Goal: Feedback & Contribution: Submit feedback/report problem

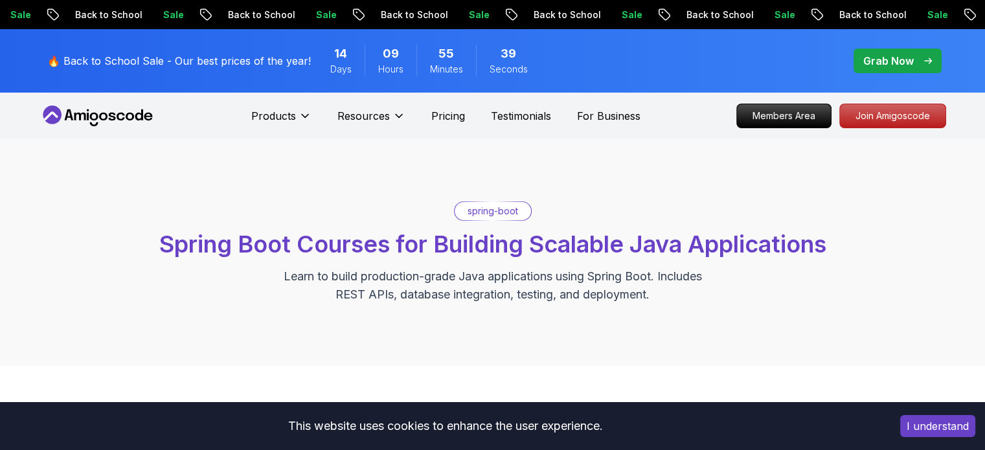
click at [381, 99] on nav "Products Resources Pricing Testimonials For Business Members Area Join Amigosco…" at bounding box center [492, 116] width 906 height 47
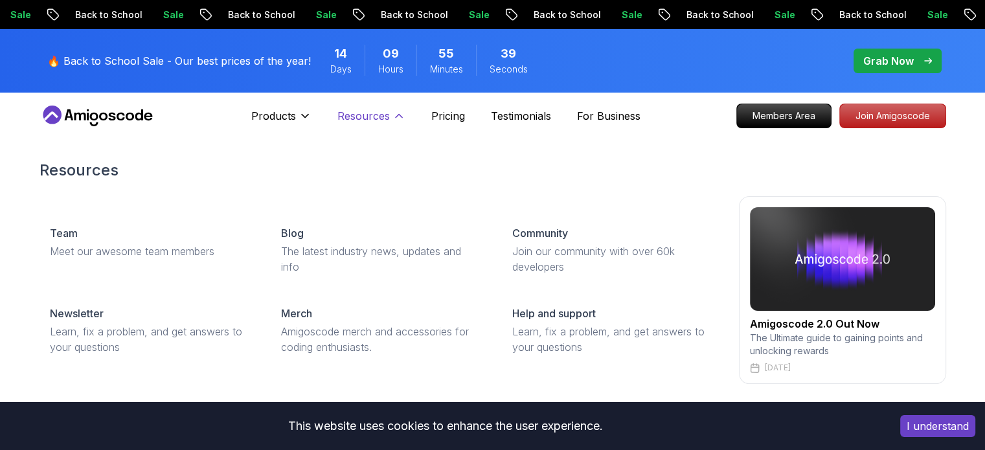
click at [375, 110] on p "Resources" at bounding box center [363, 116] width 52 height 16
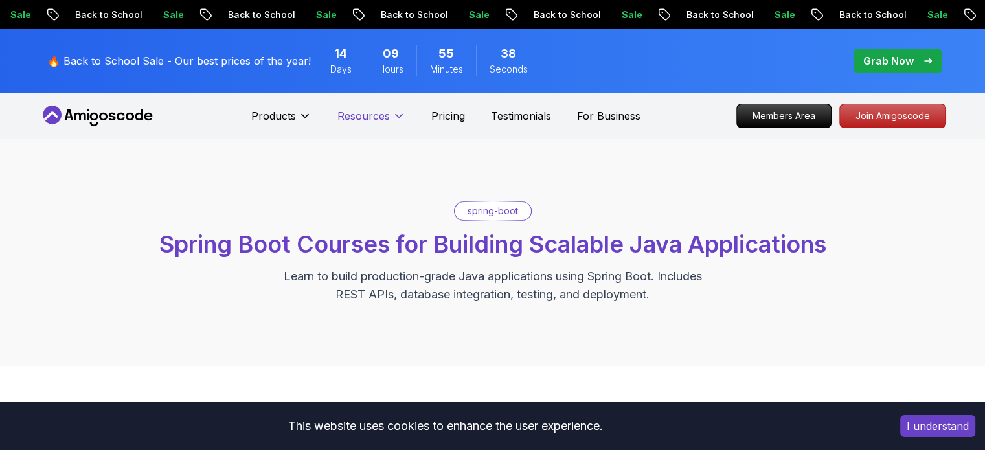
click at [375, 110] on p "Resources" at bounding box center [363, 116] width 52 height 16
click at [453, 110] on p "Pricing" at bounding box center [448, 116] width 34 height 16
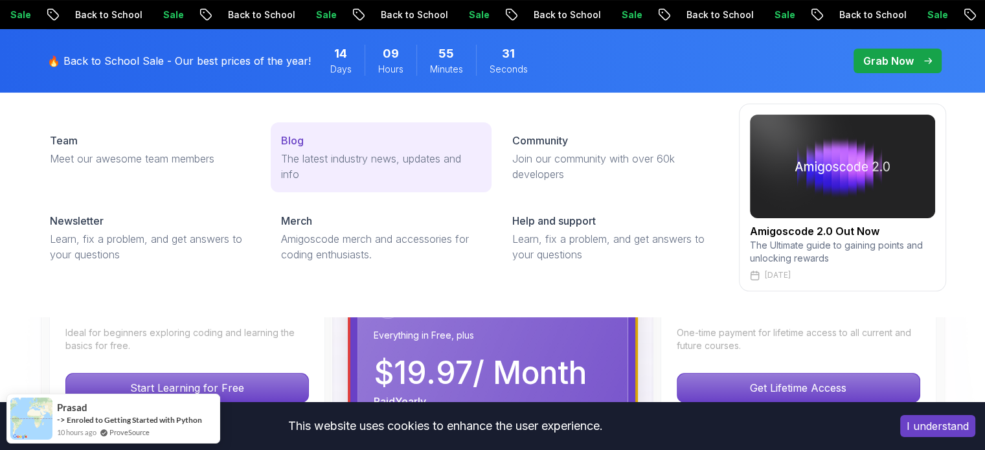
scroll to position [259, 0]
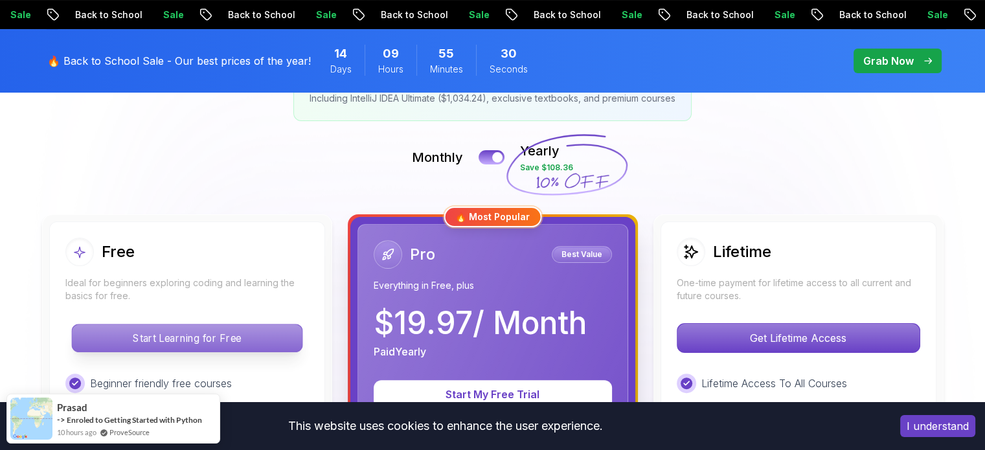
click at [173, 326] on p "Start Learning for Free" at bounding box center [187, 337] width 230 height 27
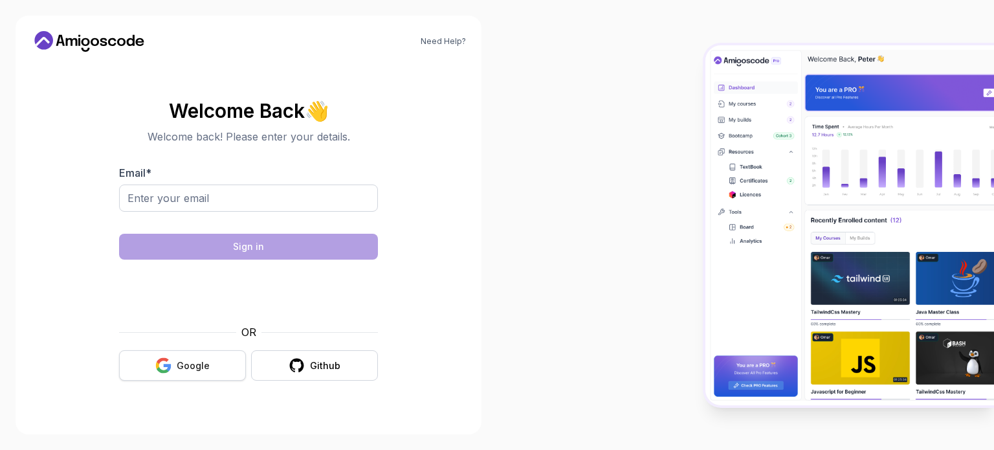
click at [153, 333] on div "OR" at bounding box center [248, 332] width 259 height 16
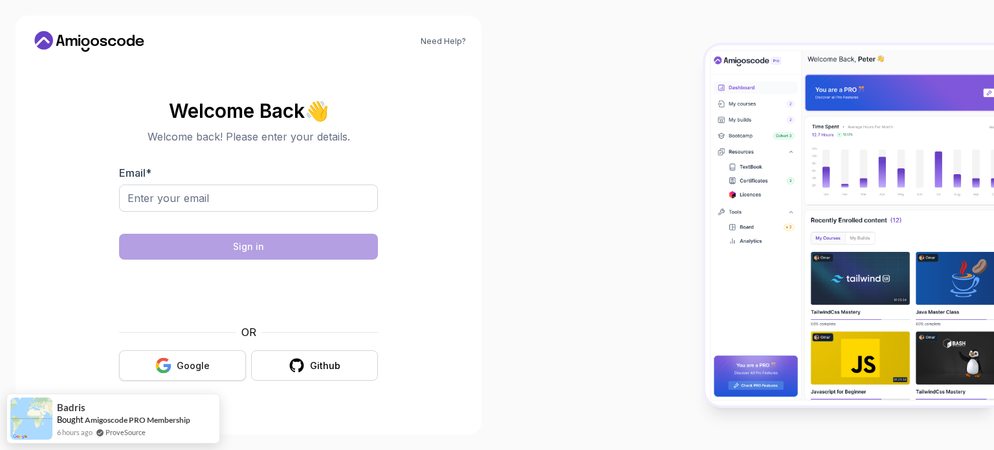
click at [164, 368] on icon "button" at bounding box center [163, 365] width 16 height 16
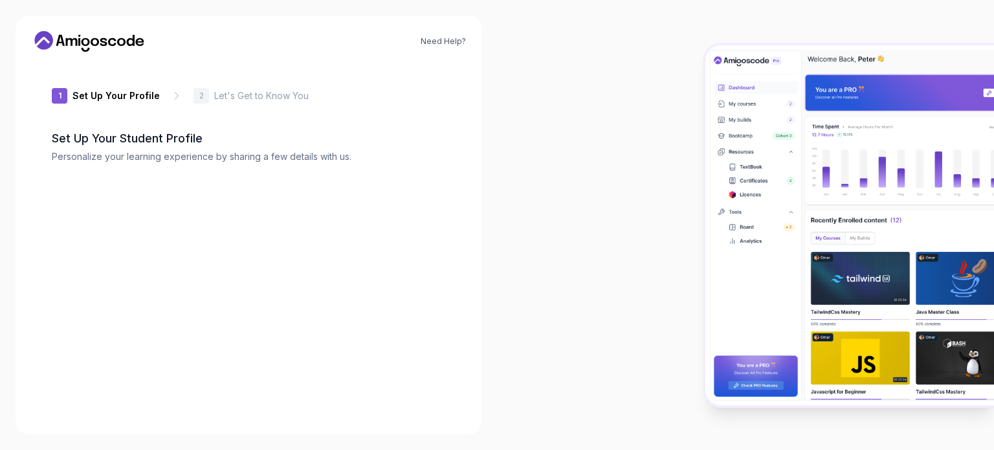
type input "silentstag59df5"
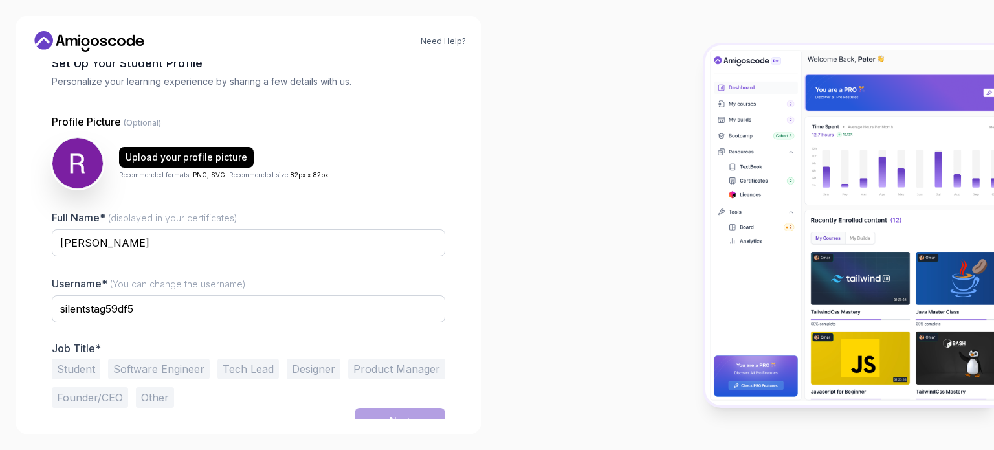
scroll to position [89, 0]
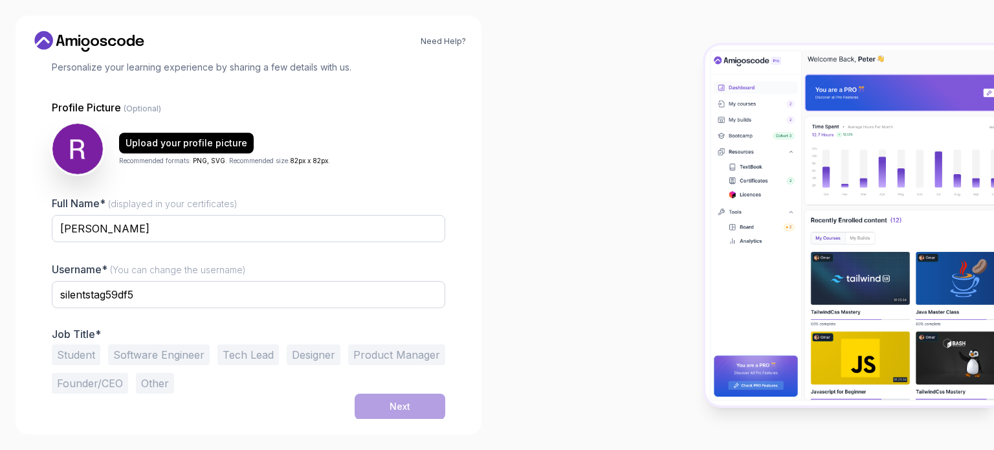
click at [77, 355] on button "Student" at bounding box center [76, 354] width 49 height 21
click at [386, 392] on div "Student Software Engineer Tech Lead Designer Product Manager Founder/CEO Other" at bounding box center [249, 368] width 394 height 49
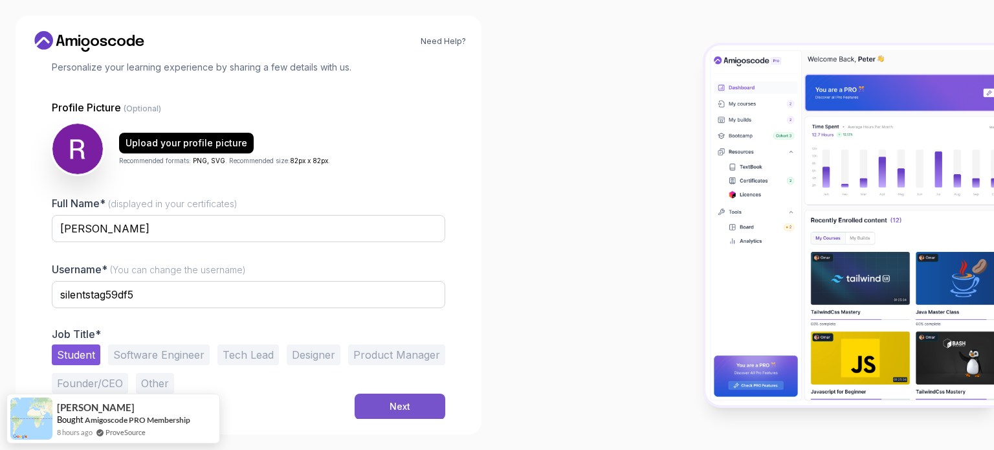
click at [386, 402] on button "Next" at bounding box center [400, 407] width 91 height 26
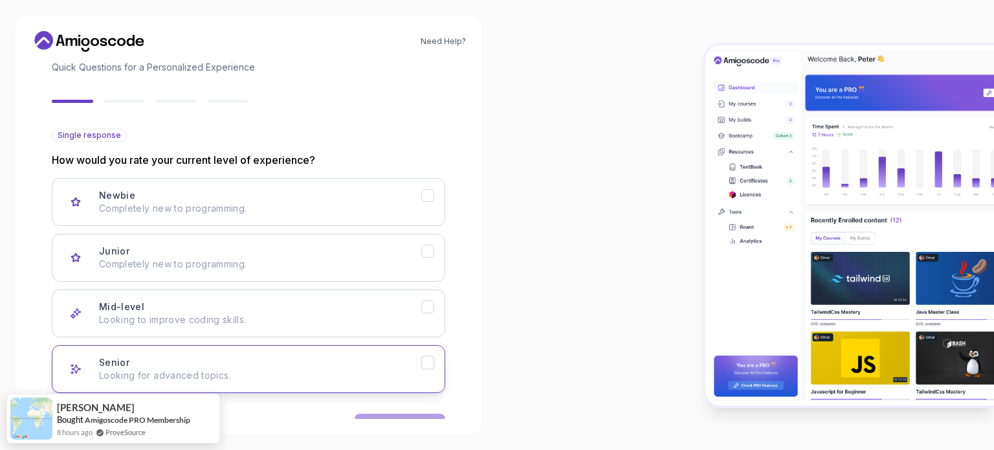
scroll to position [129, 0]
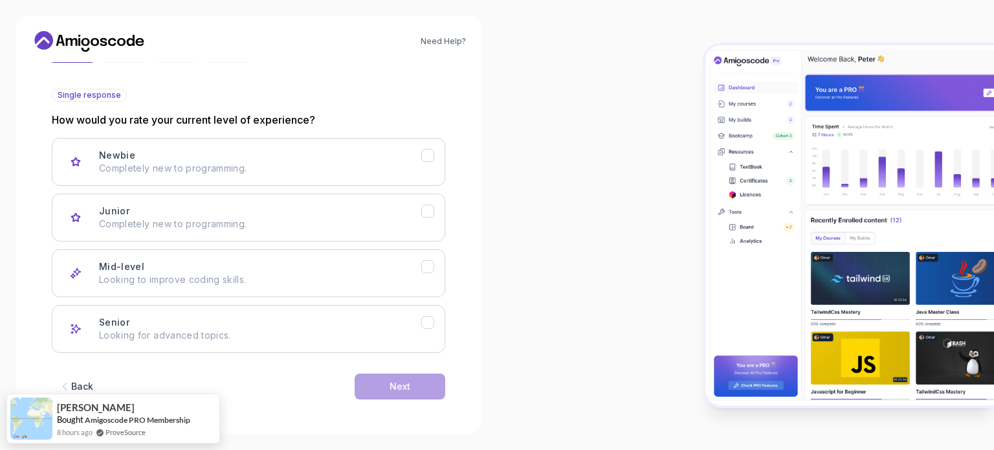
click at [217, 379] on div "Back Next" at bounding box center [249, 386] width 394 height 67
click at [432, 158] on icon "Newbie" at bounding box center [428, 156] width 12 height 12
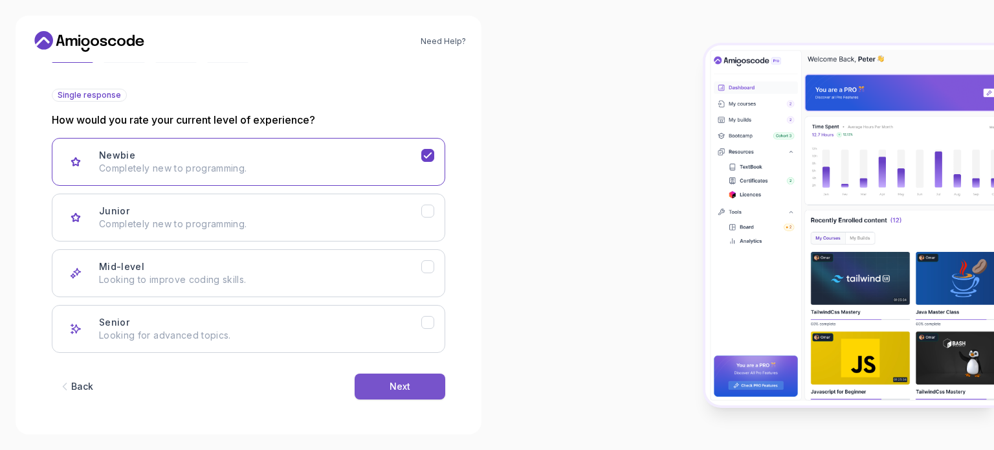
click at [370, 375] on button "Next" at bounding box center [400, 387] width 91 height 26
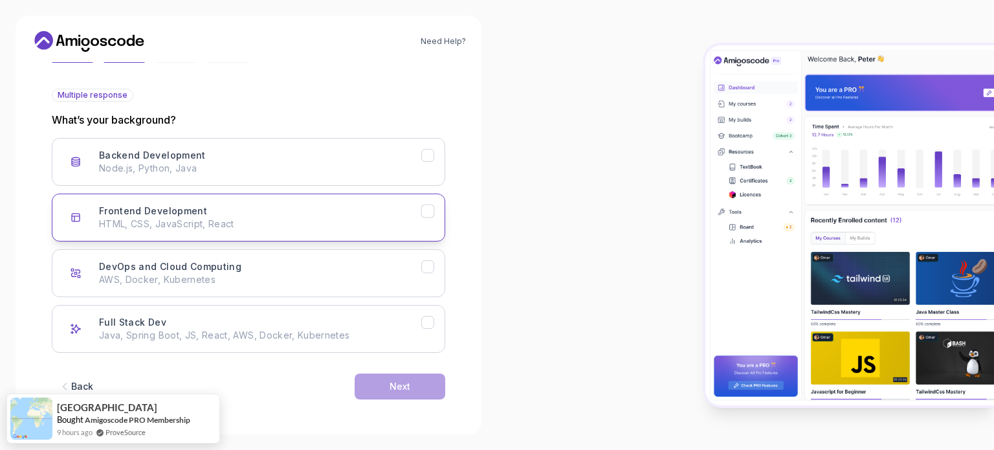
click at [304, 196] on button "Frontend Development HTML, CSS, JavaScript, React" at bounding box center [249, 218] width 394 height 48
click at [425, 205] on div "Frontend Development" at bounding box center [428, 212] width 14 height 14
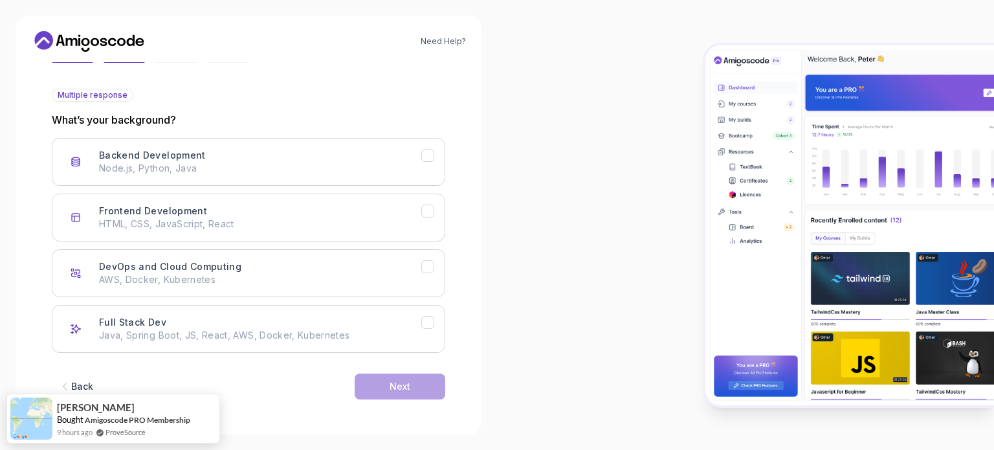
click at [60, 388] on icon "button" at bounding box center [64, 386] width 13 height 13
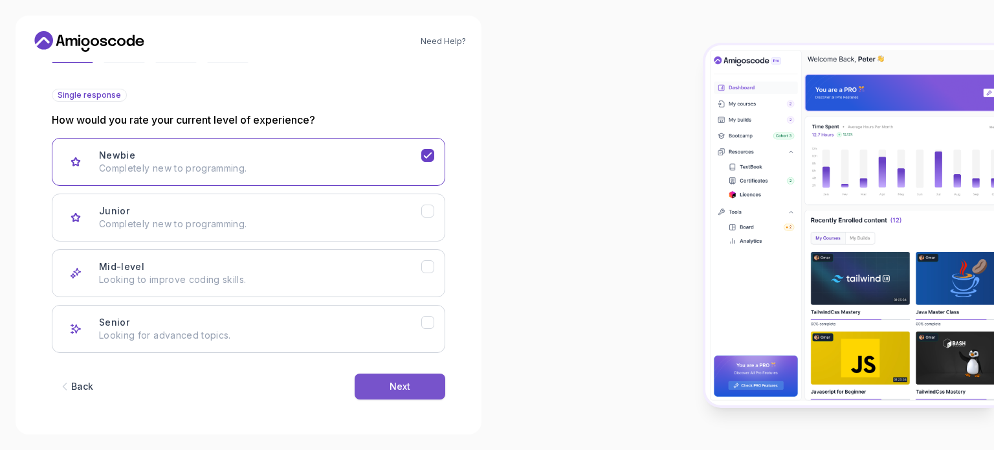
click at [394, 390] on div "Next" at bounding box center [400, 386] width 21 height 13
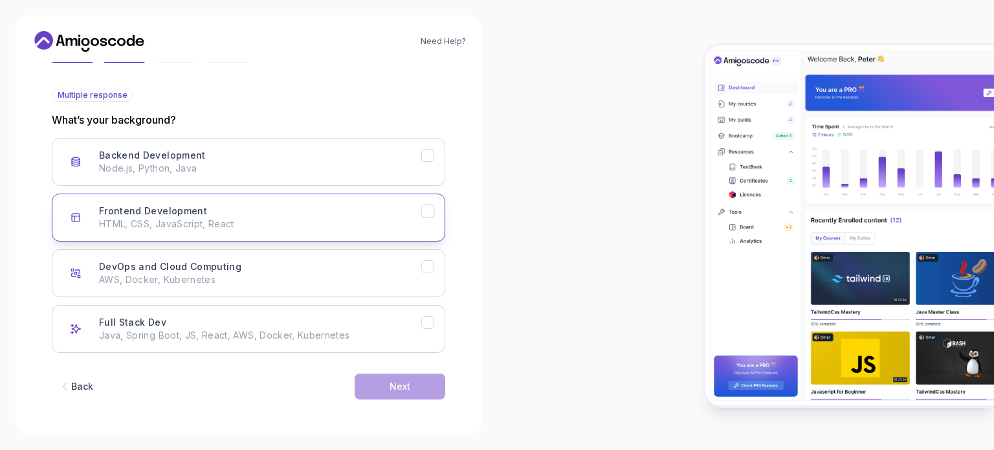
click at [425, 206] on icon "Frontend Development" at bounding box center [428, 211] width 12 height 12
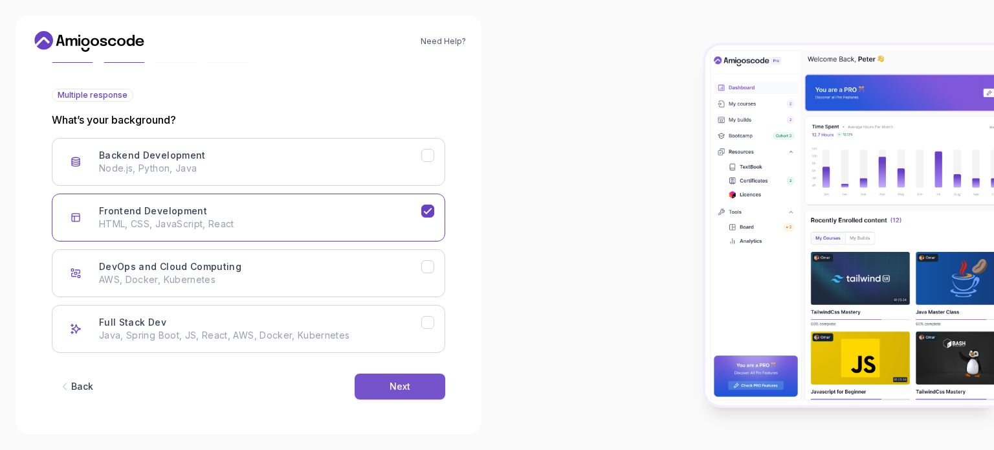
click at [377, 375] on button "Next" at bounding box center [400, 387] width 91 height 26
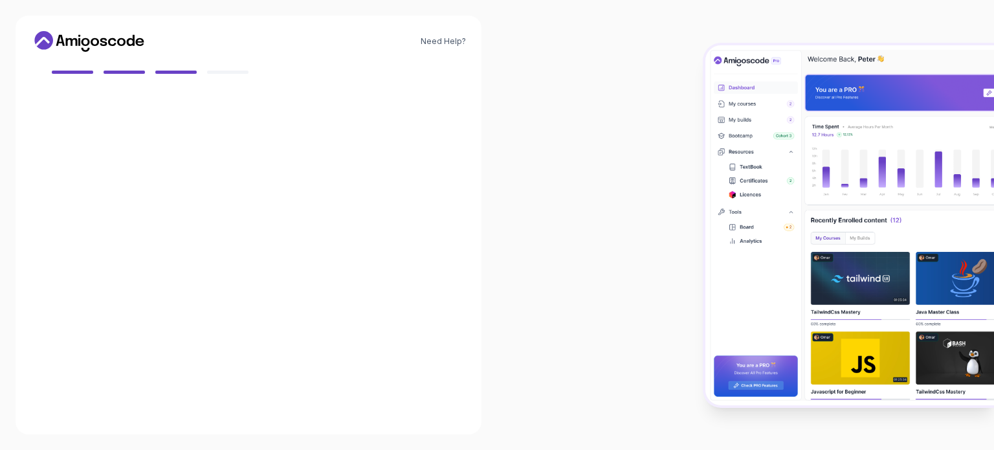
scroll to position [115, 0]
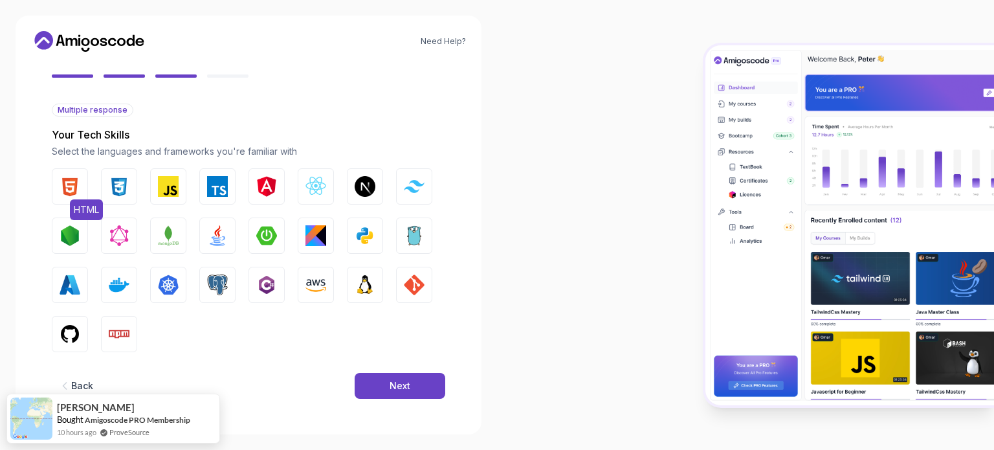
click at [85, 191] on button "HTML" at bounding box center [70, 186] width 36 height 36
click at [124, 188] on img "button" at bounding box center [119, 186] width 21 height 21
click at [153, 181] on button "JavaScript" at bounding box center [168, 186] width 36 height 36
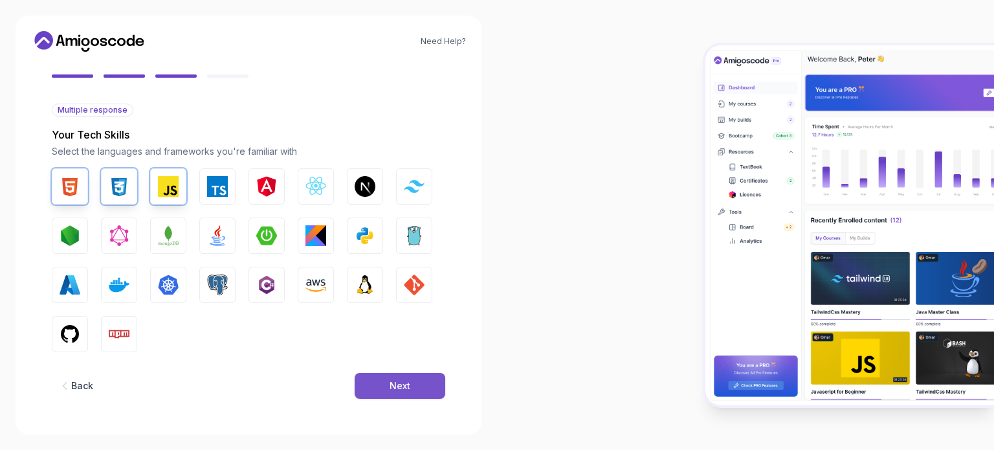
click at [387, 386] on button "Next" at bounding box center [400, 386] width 91 height 26
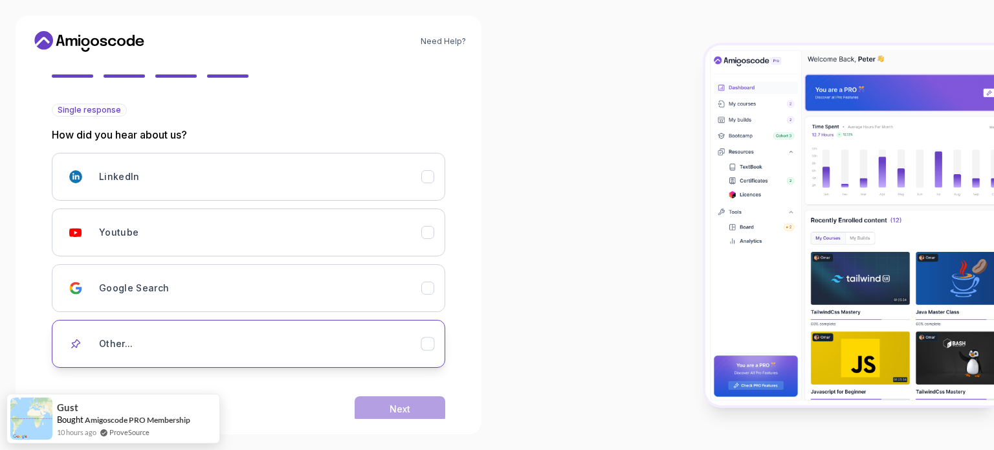
click at [262, 337] on div "Other..." at bounding box center [260, 344] width 322 height 26
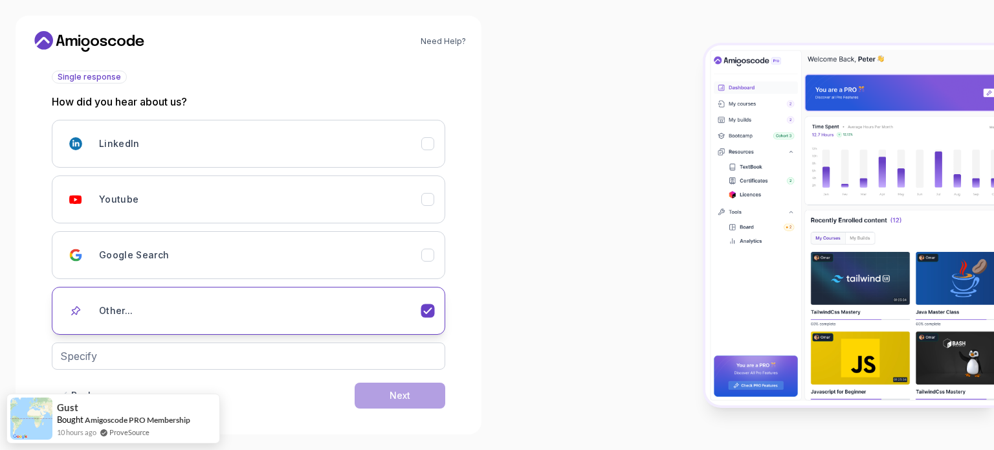
scroll to position [148, 0]
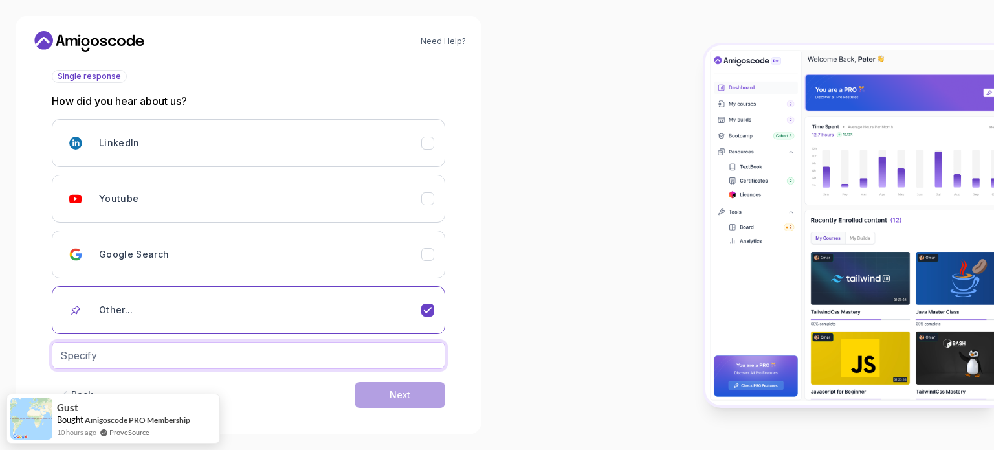
click at [223, 359] on input "text" at bounding box center [249, 355] width 394 height 27
type input "CHATGPT"
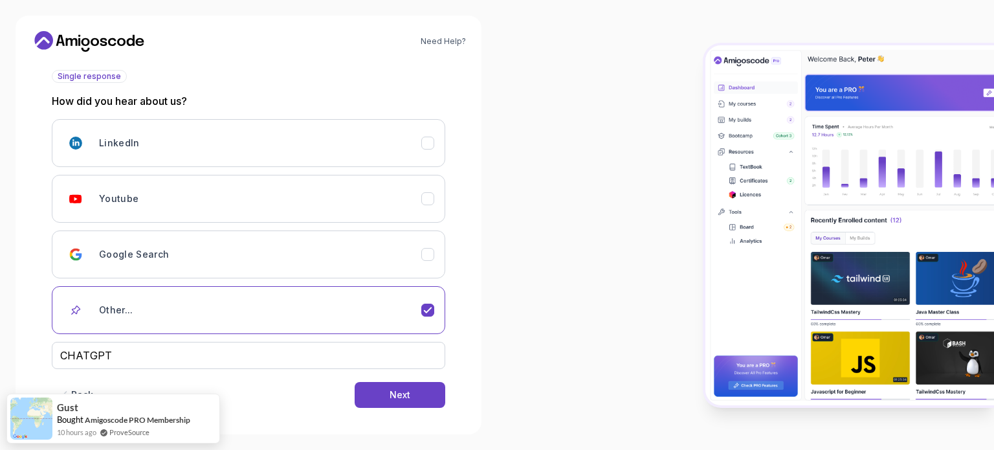
click at [417, 407] on div "Back Next" at bounding box center [249, 394] width 394 height 67
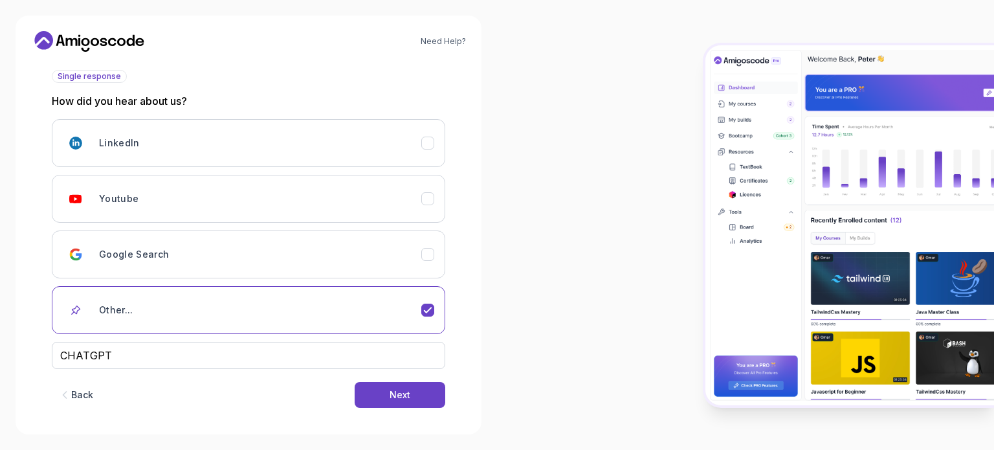
click at [416, 406] on div "Back Next" at bounding box center [249, 394] width 394 height 67
click at [412, 398] on button "Next" at bounding box center [400, 395] width 91 height 26
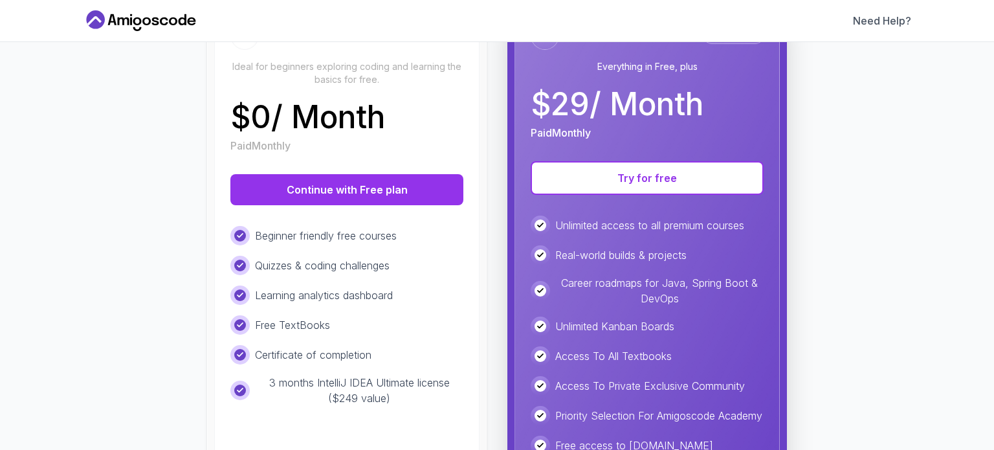
scroll to position [183, 0]
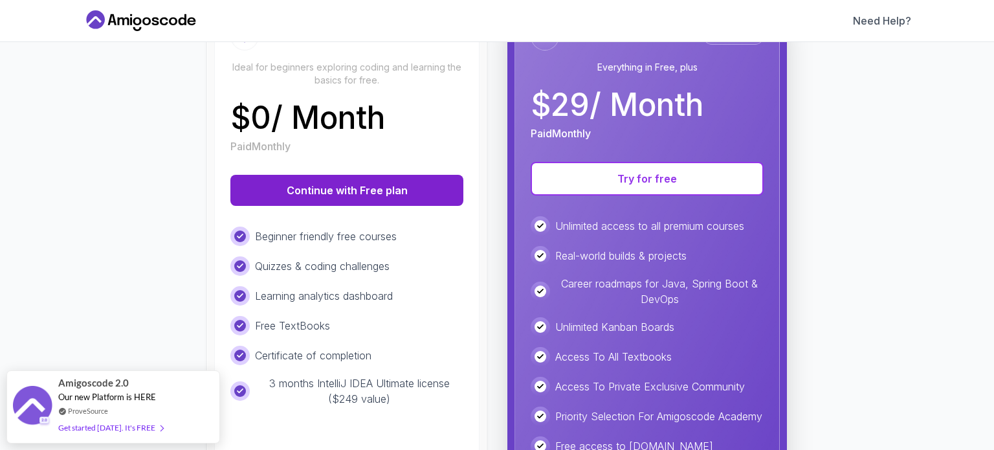
click at [360, 205] on button "Continue with Free plan" at bounding box center [346, 190] width 233 height 31
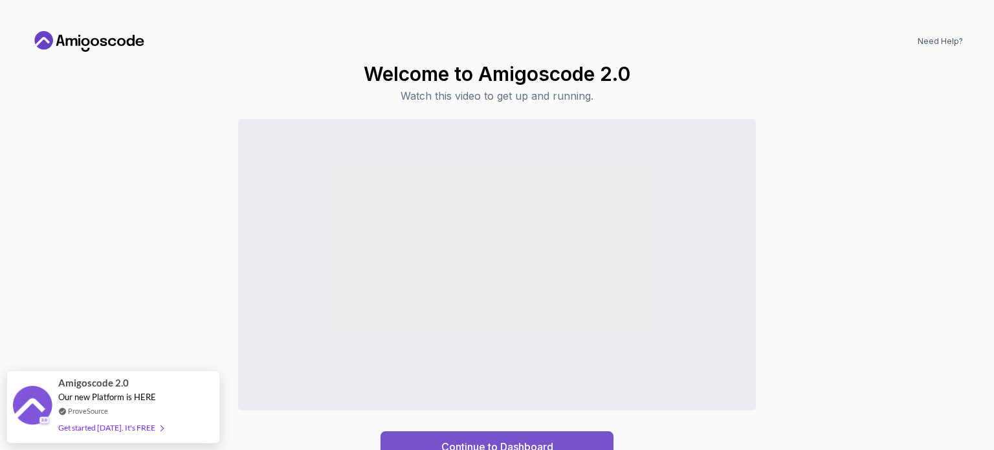
click at [421, 442] on button "Continue to Dashboard" at bounding box center [497, 446] width 233 height 31
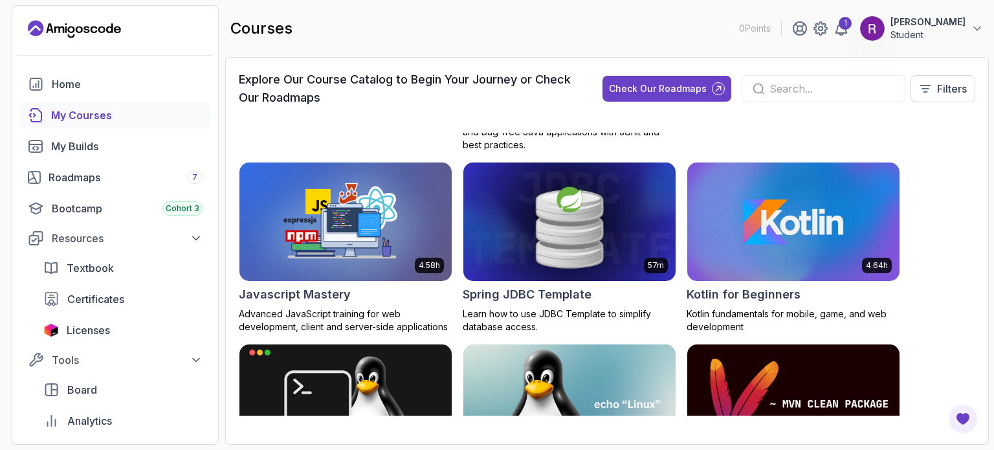
scroll to position [1731, 0]
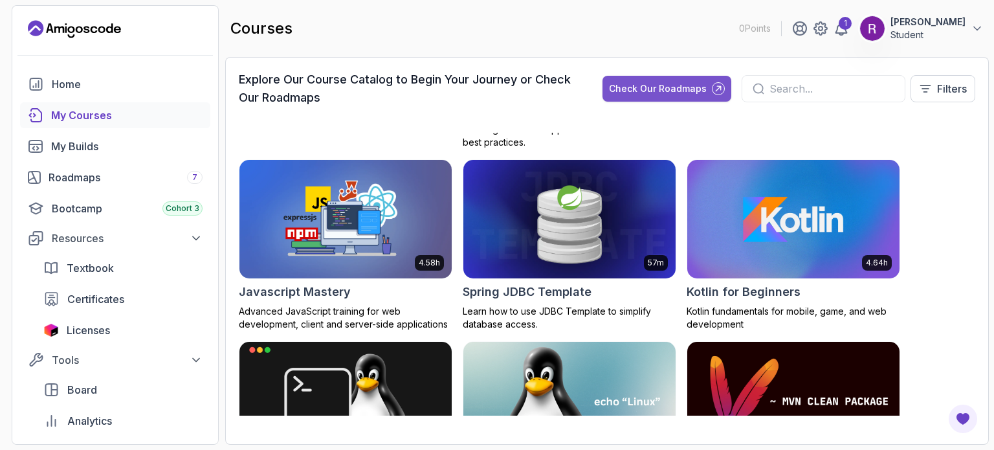
click at [656, 81] on button "Check Our Roadmaps" at bounding box center [667, 89] width 129 height 26
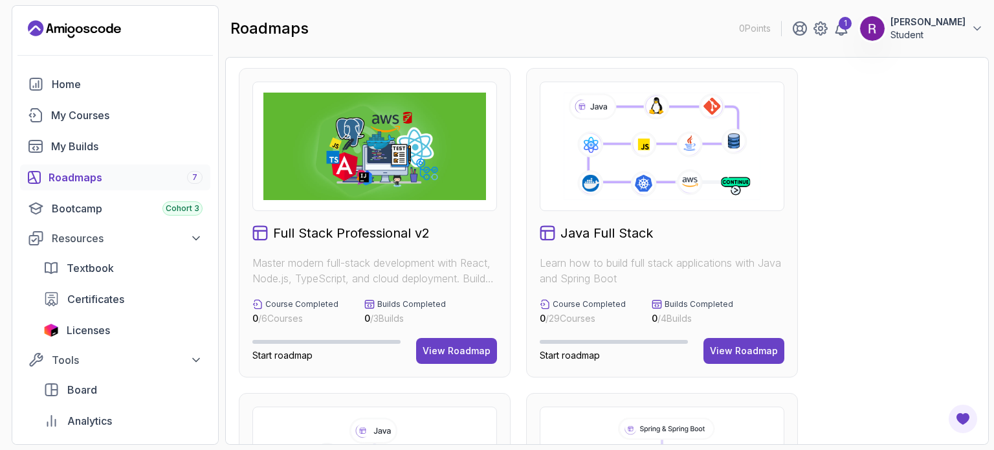
scroll to position [13, 0]
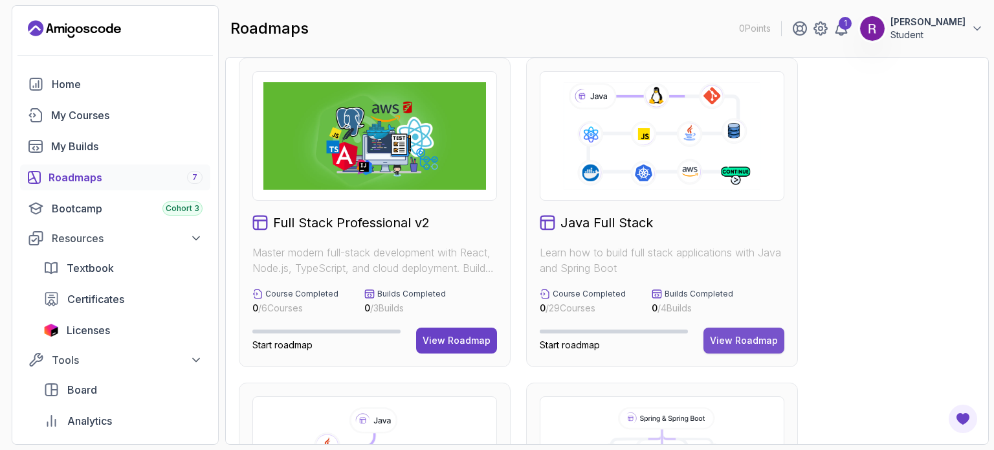
click at [737, 334] on div "View Roadmap" at bounding box center [744, 340] width 68 height 13
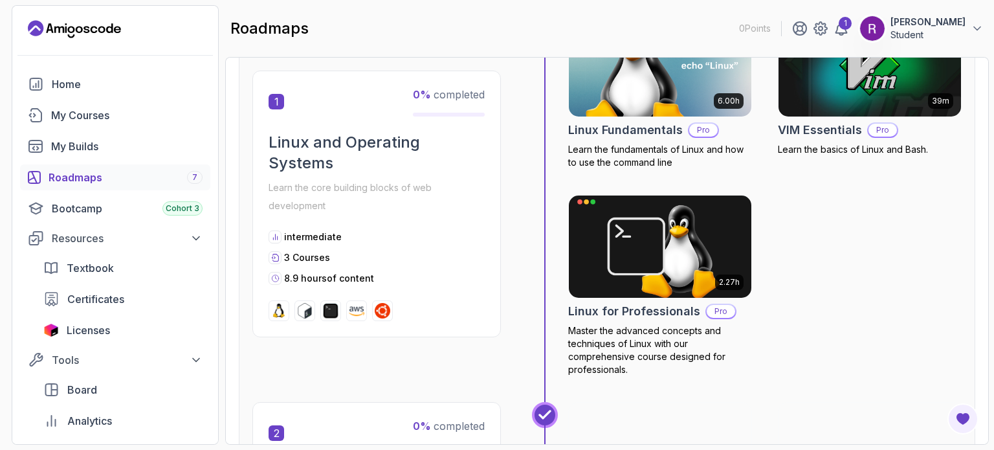
scroll to position [322, 0]
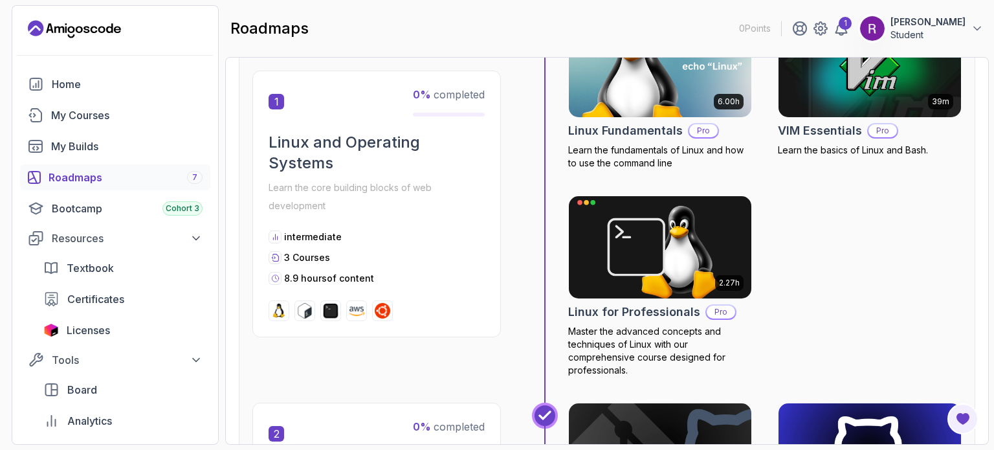
click at [695, 127] on p "Pro" at bounding box center [703, 130] width 28 height 13
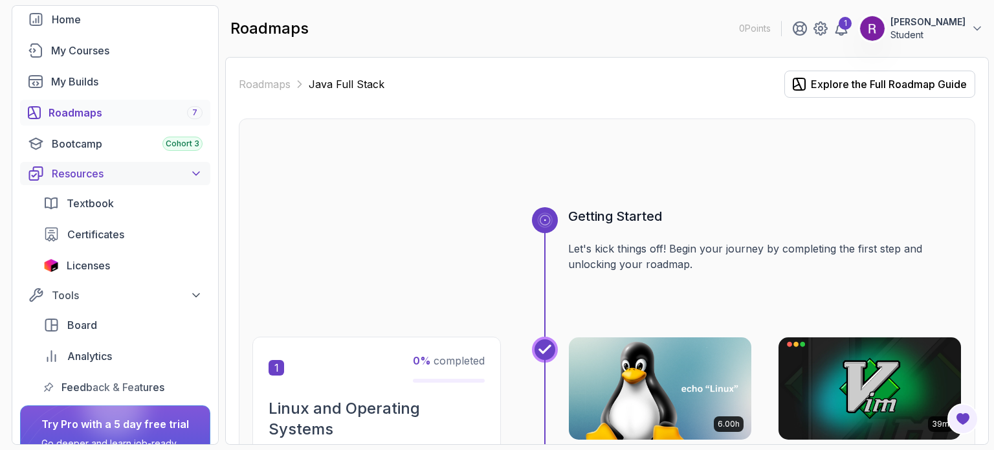
click at [184, 170] on div "Resources" at bounding box center [127, 174] width 151 height 16
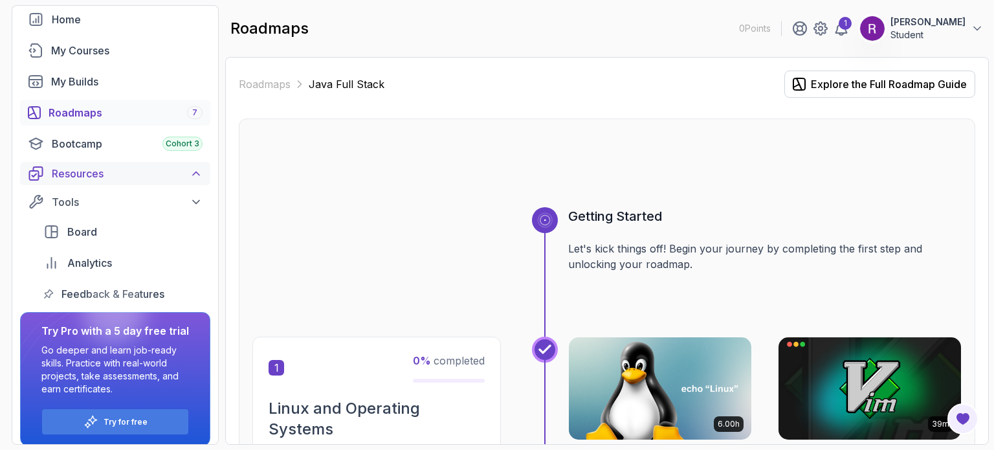
click at [184, 170] on div "Resources" at bounding box center [127, 174] width 151 height 16
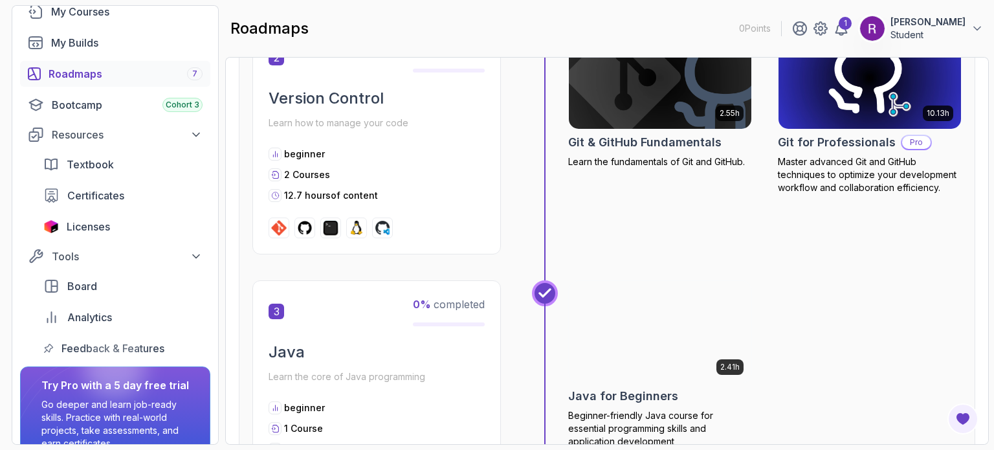
scroll to position [700, 0]
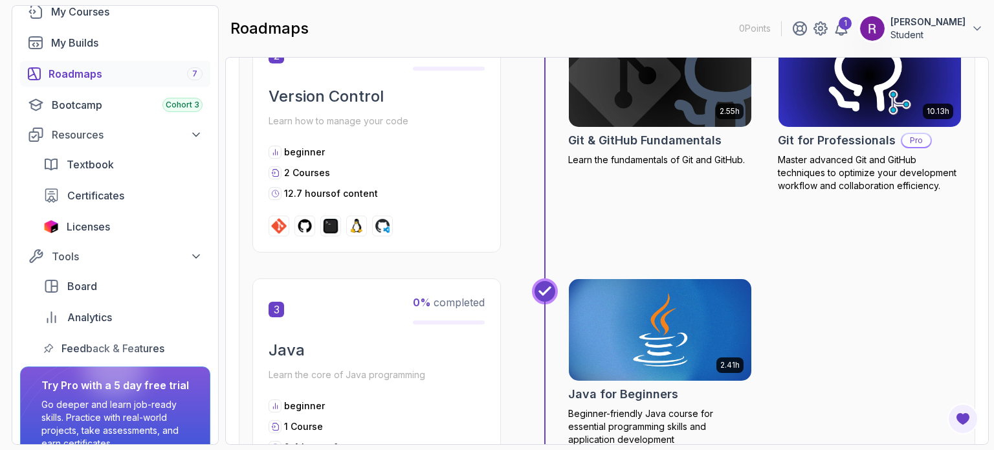
click at [282, 227] on img at bounding box center [279, 226] width 16 height 16
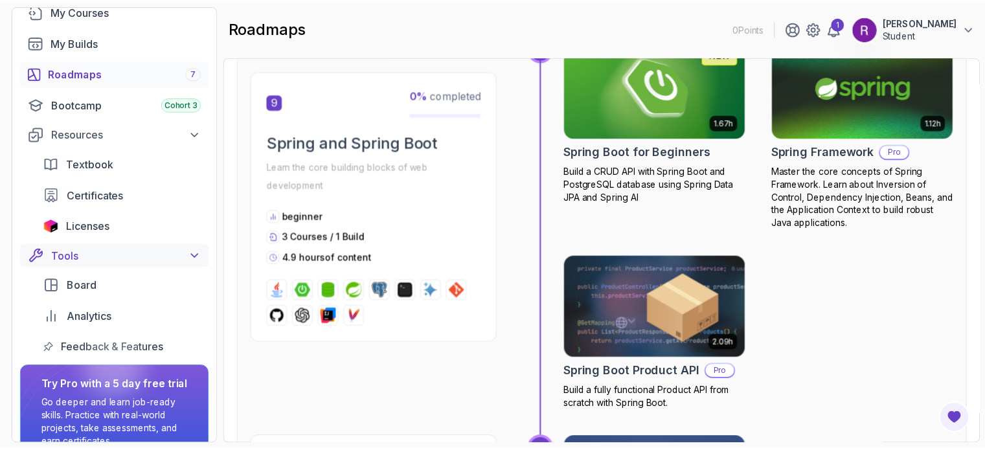
scroll to position [167, 0]
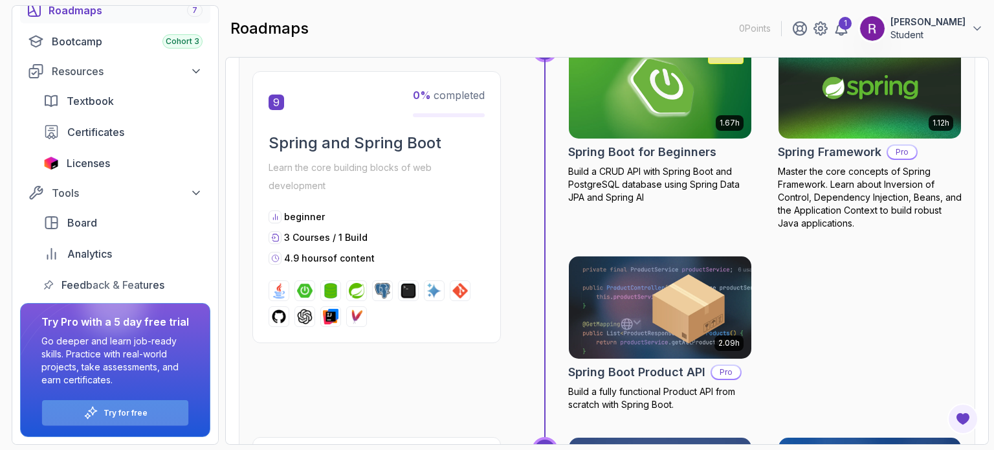
click at [140, 406] on div "Try for free" at bounding box center [115, 412] width 146 height 25
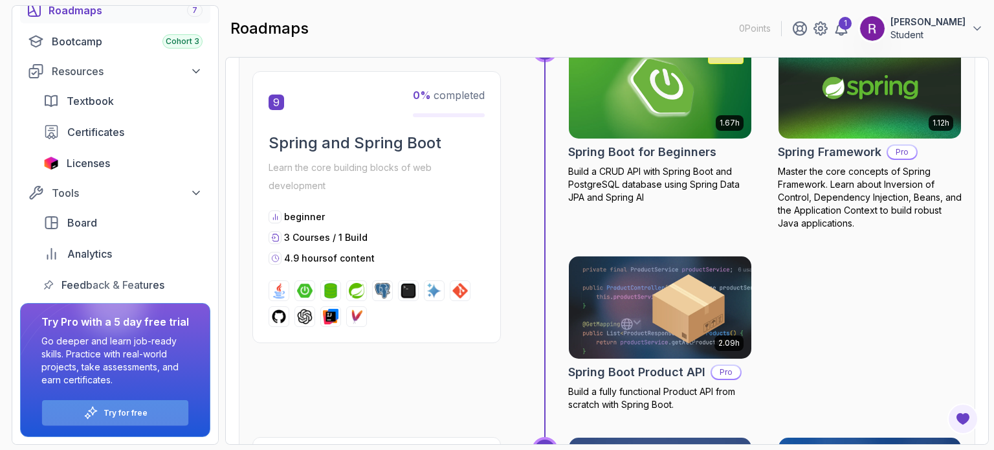
click at [140, 406] on div "Try for free" at bounding box center [115, 412] width 146 height 25
click at [123, 414] on p "Try for free" at bounding box center [126, 413] width 44 height 10
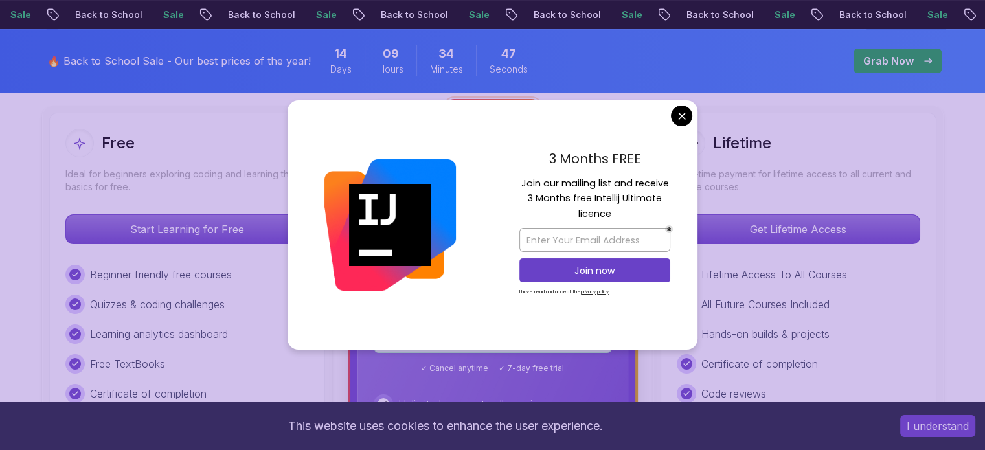
scroll to position [377, 0]
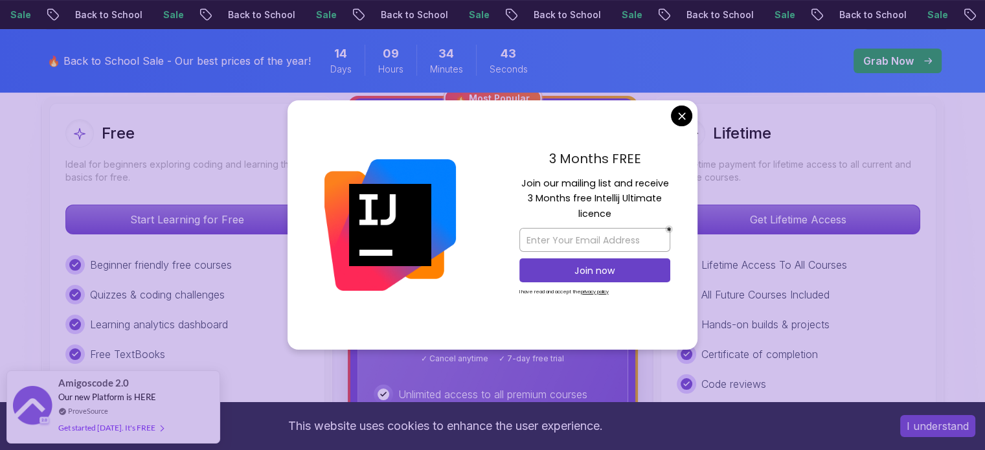
click at [690, 108] on div "3 Months FREE Join our mailing list and receive 3 Months free Intellij Ultimate…" at bounding box center [594, 225] width 205 height 250
click at [596, 238] on input "email" at bounding box center [594, 240] width 151 height 24
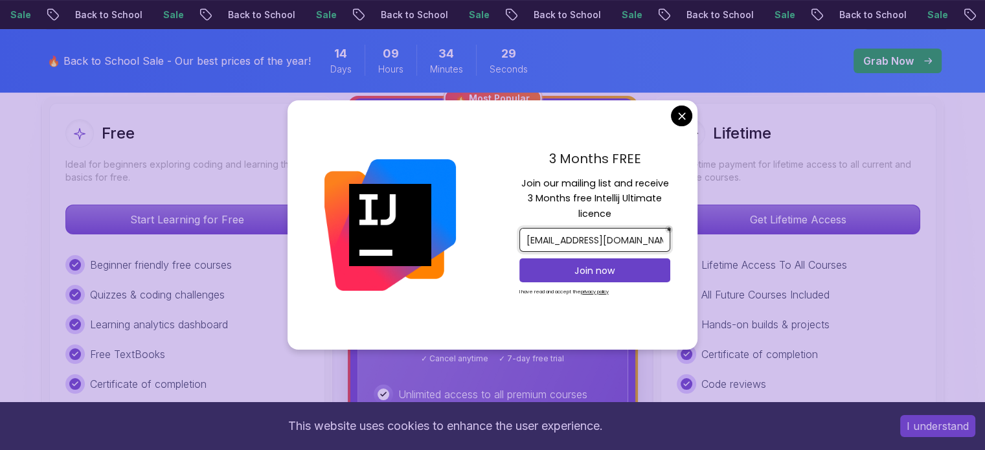
scroll to position [0, 3]
type input "rabbanishaik2025@gmail.com"
click at [588, 264] on p "Join now" at bounding box center [594, 270] width 122 height 13
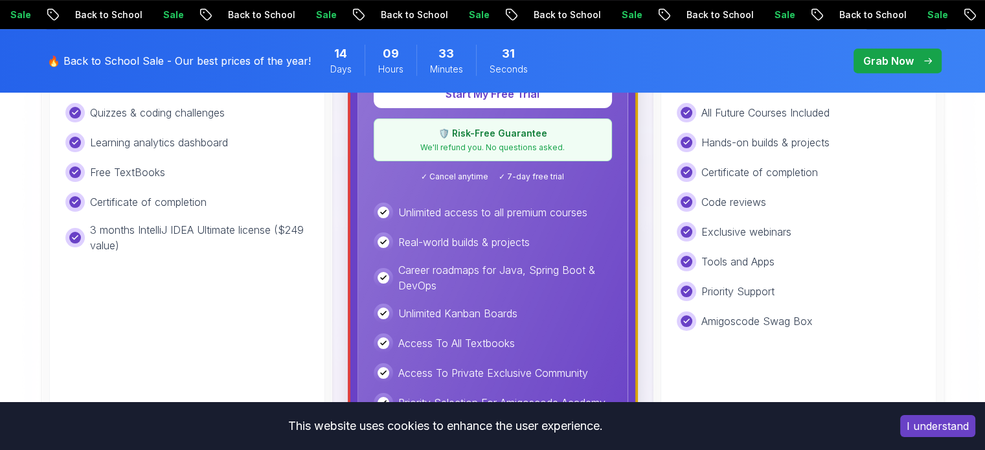
scroll to position [561, 0]
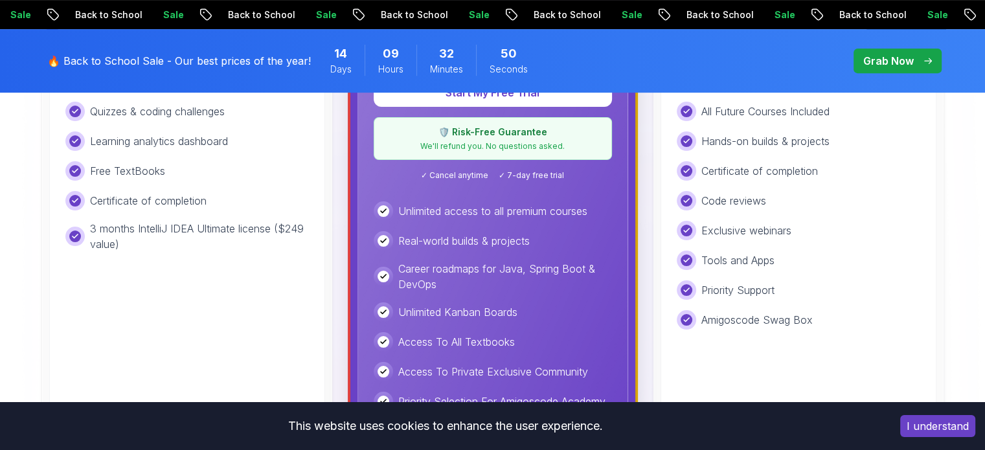
drag, startPoint x: 355, startPoint y: 286, endPoint x: 160, endPoint y: 346, distance: 203.8
click at [160, 346] on div "Free Ideal for beginners exploring coding and learning the basics for free. Sta…" at bounding box center [187, 219] width 276 height 599
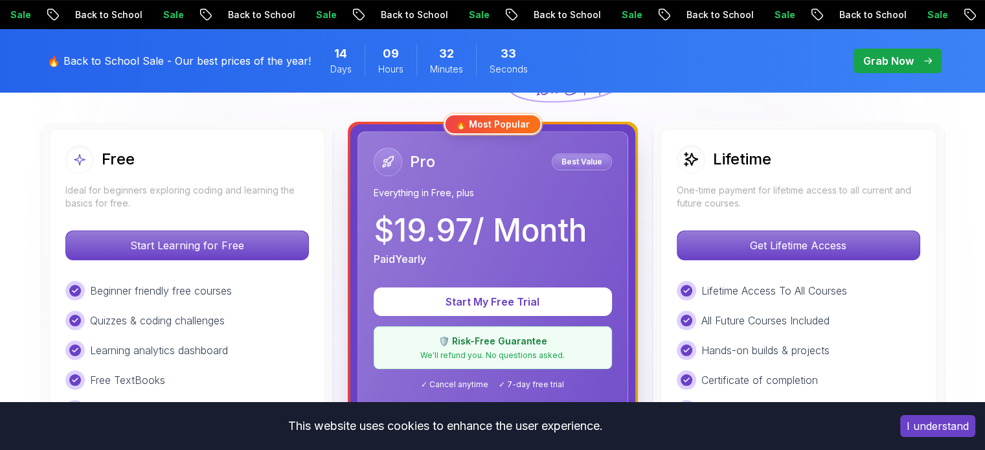
scroll to position [348, 0]
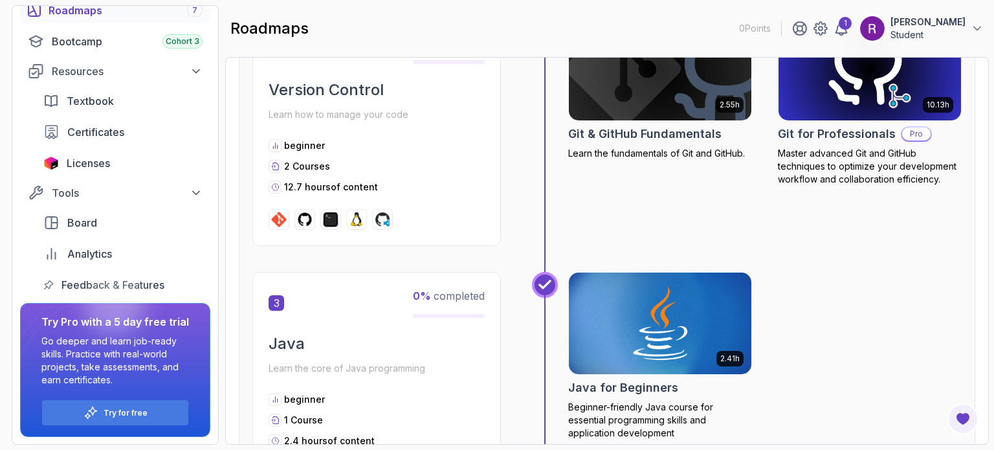
scroll to position [708, 0]
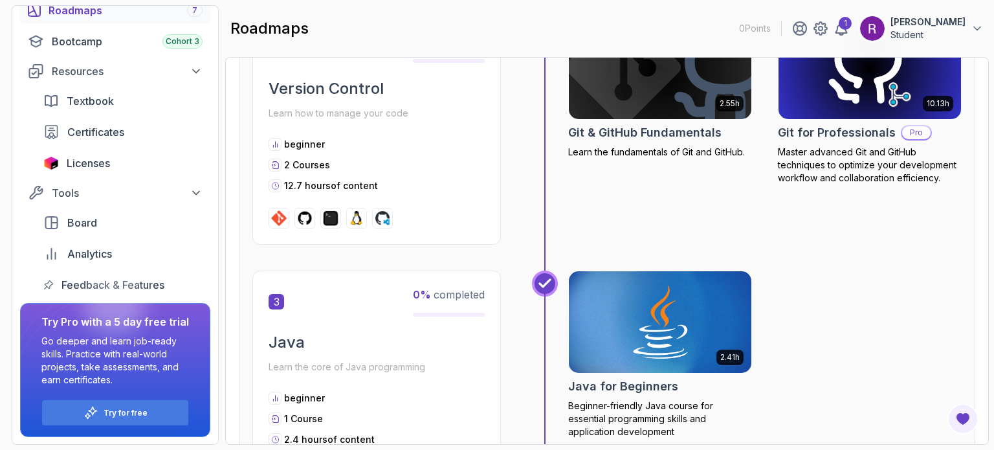
click at [360, 214] on img at bounding box center [357, 218] width 16 height 16
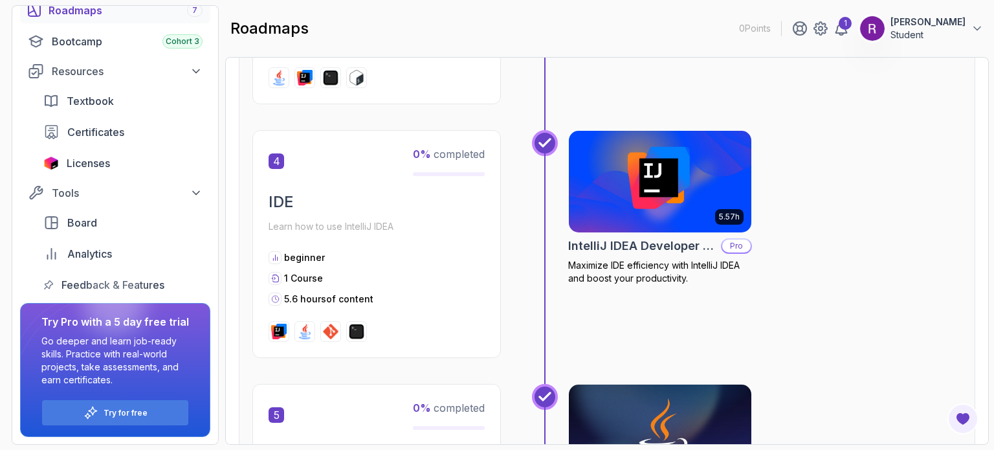
scroll to position [1100, 0]
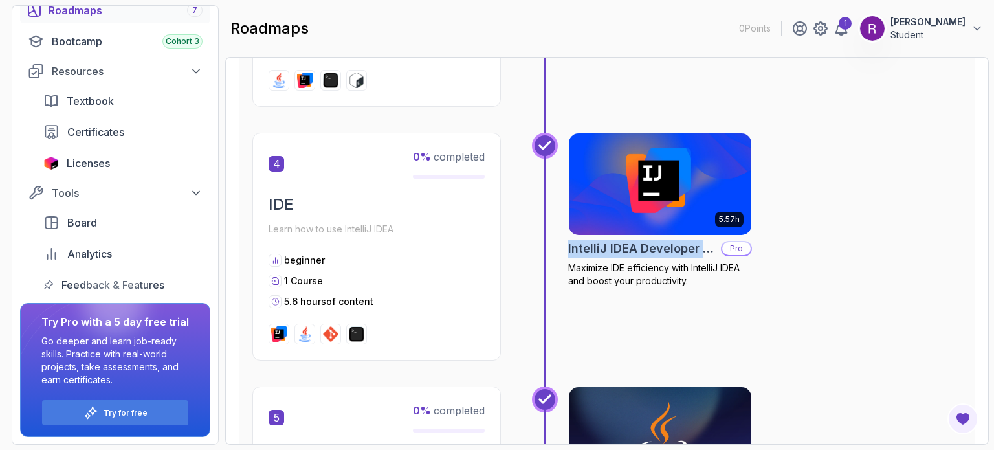
drag, startPoint x: 563, startPoint y: 252, endPoint x: 704, endPoint y: 251, distance: 141.1
click at [704, 251] on div "5.57h IntelliJ IDEA Developer Guide Pro Maximize IDE efficiency with IntelliJ I…" at bounding box center [747, 260] width 430 height 254
copy h2 "IntelliJ IDEA Developer G"
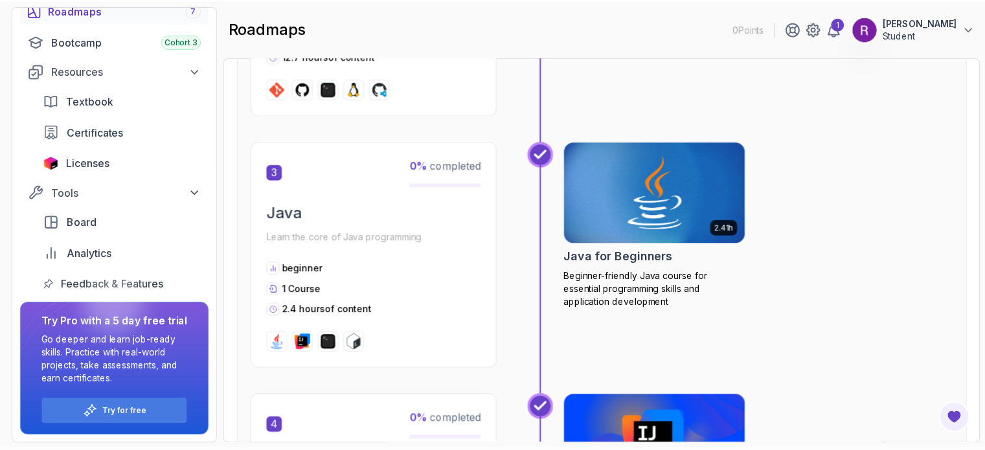
scroll to position [832, 0]
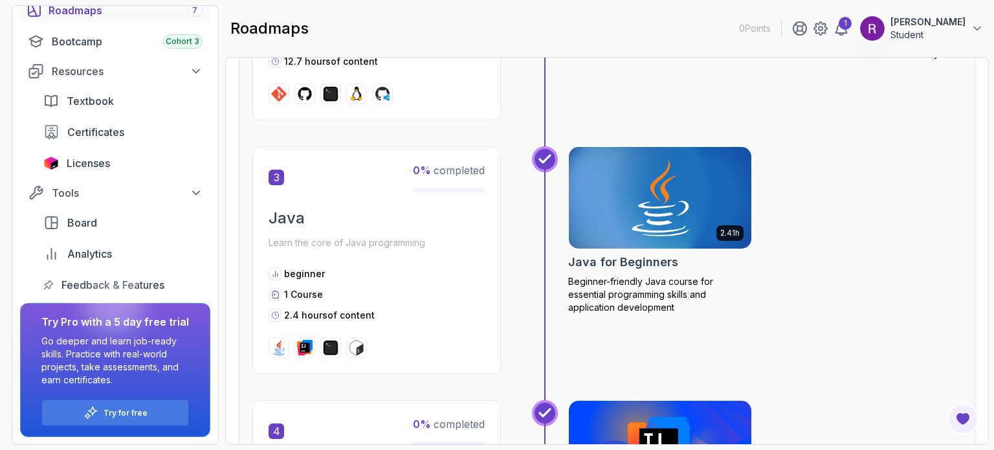
click at [614, 209] on img at bounding box center [660, 197] width 192 height 107
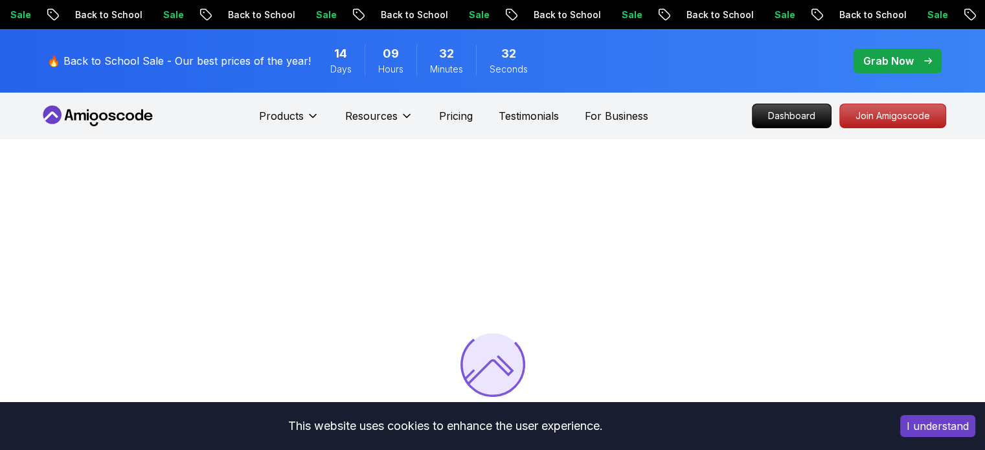
click at [614, 209] on div at bounding box center [492, 364] width 985 height 450
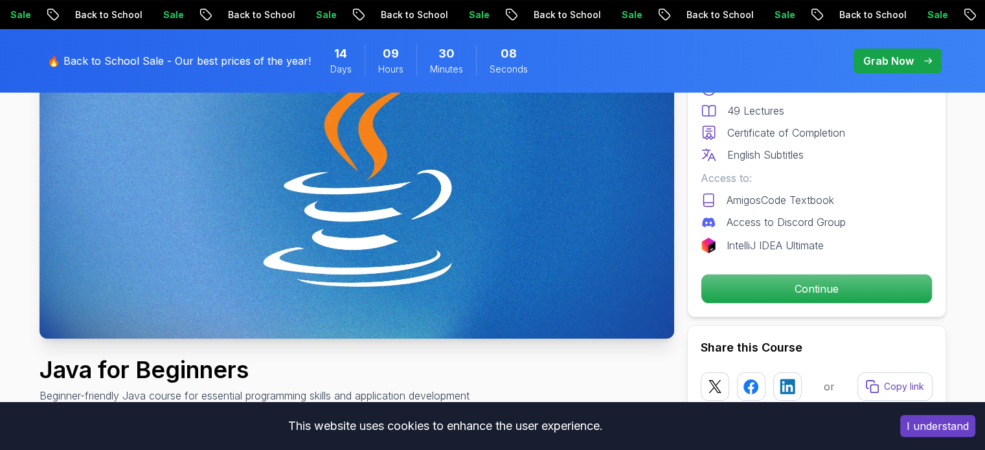
scroll to position [186, 0]
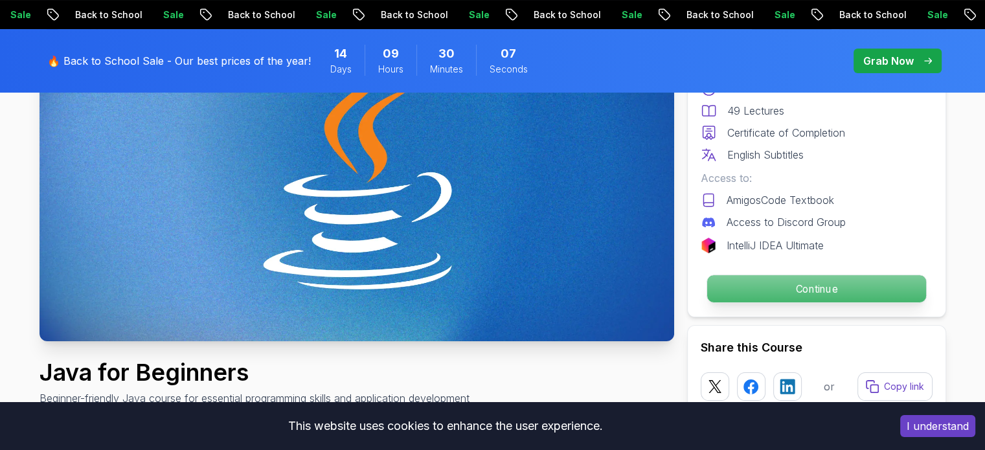
click at [738, 282] on p "Continue" at bounding box center [815, 288] width 219 height 27
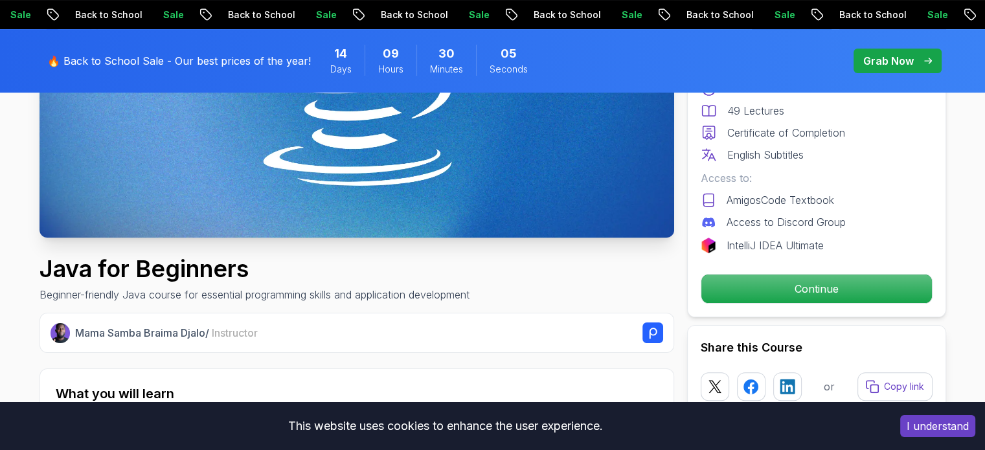
scroll to position [292, 0]
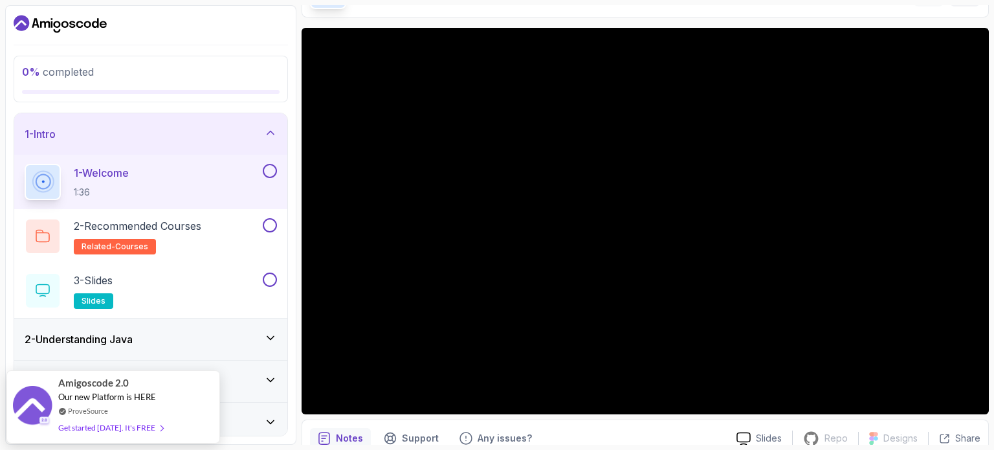
scroll to position [132, 0]
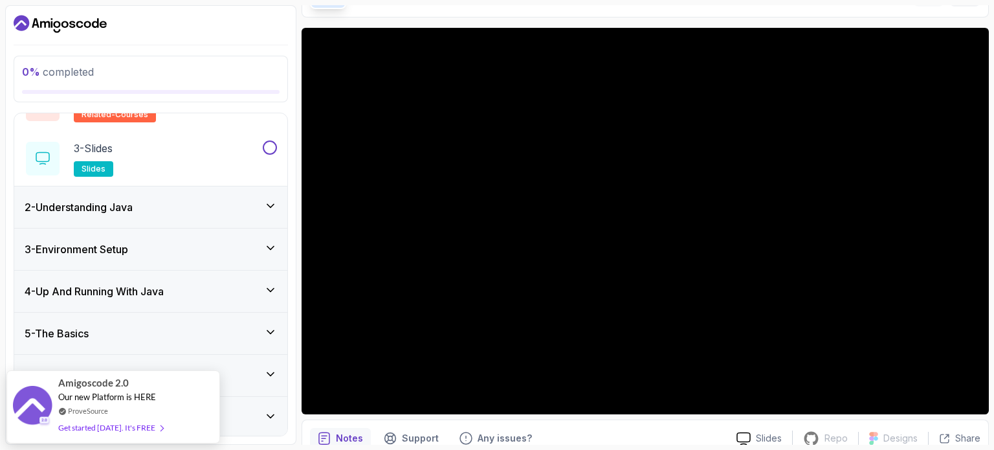
click at [272, 415] on icon at bounding box center [270, 415] width 6 height 3
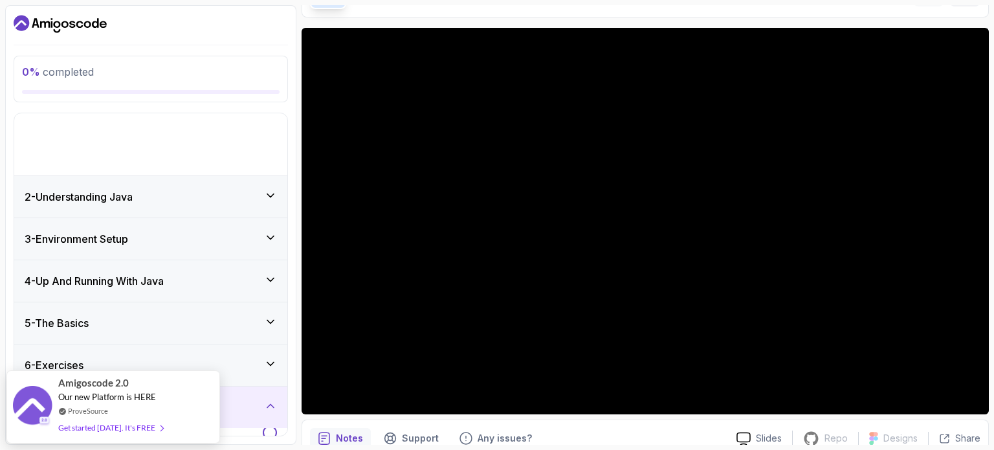
scroll to position [0, 0]
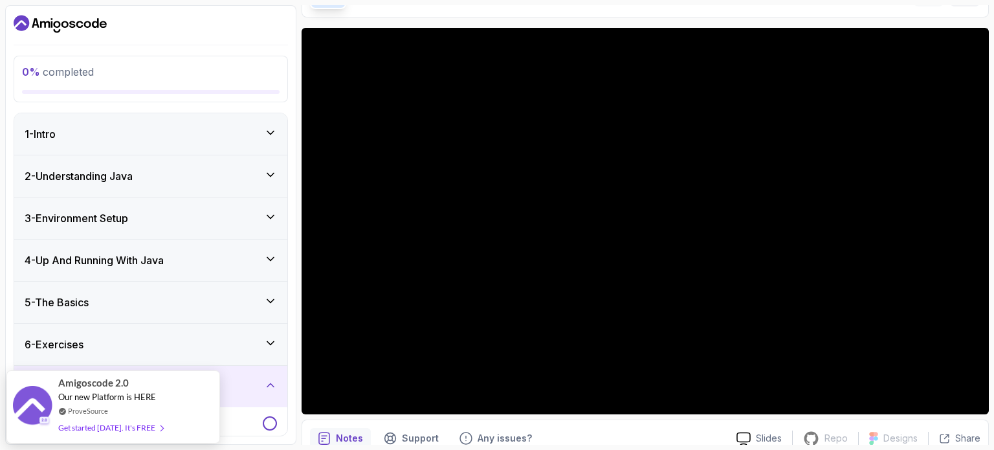
click at [267, 376] on div "7 - Outro" at bounding box center [150, 386] width 273 height 41
click at [274, 344] on icon at bounding box center [270, 343] width 13 height 13
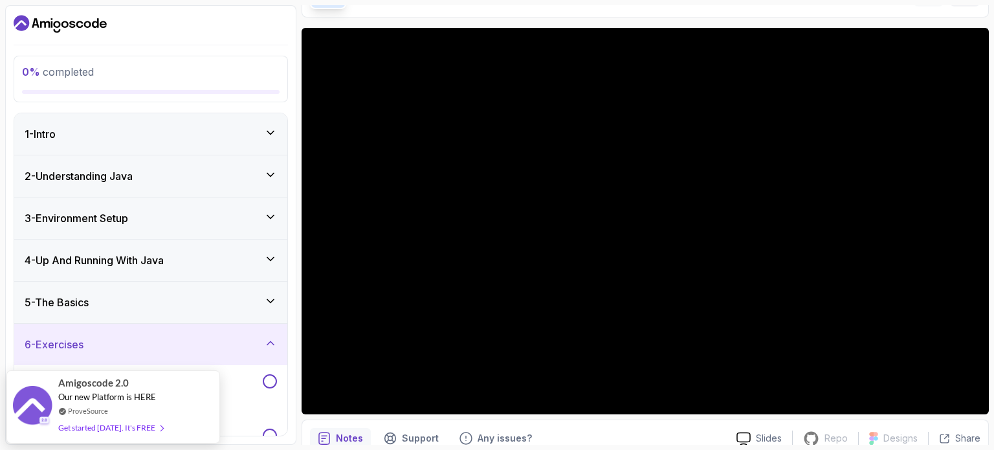
click at [272, 298] on icon at bounding box center [270, 301] width 13 height 13
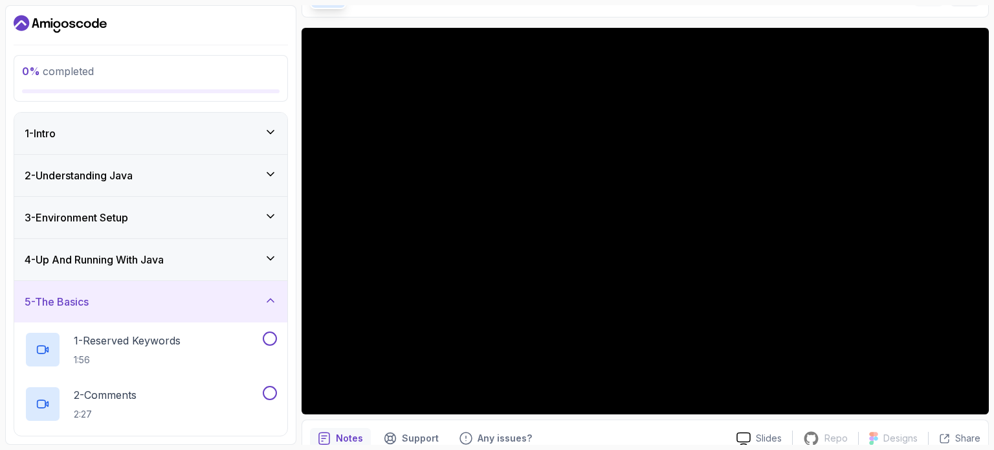
click at [207, 126] on div "1 - Intro" at bounding box center [151, 134] width 252 height 16
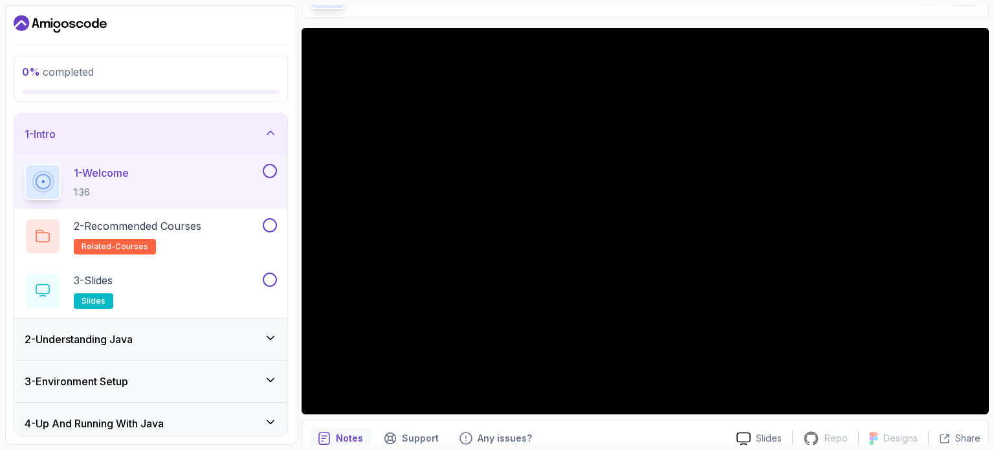
click at [159, 162] on div "1 - Welcome 1:36" at bounding box center [150, 182] width 273 height 54
click at [258, 162] on div "1 - Welcome 1:36" at bounding box center [150, 182] width 273 height 54
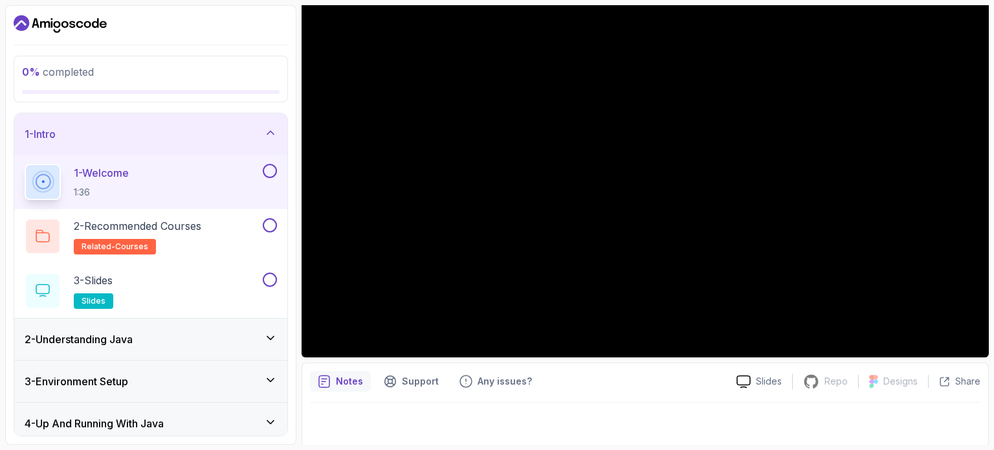
scroll to position [146, 0]
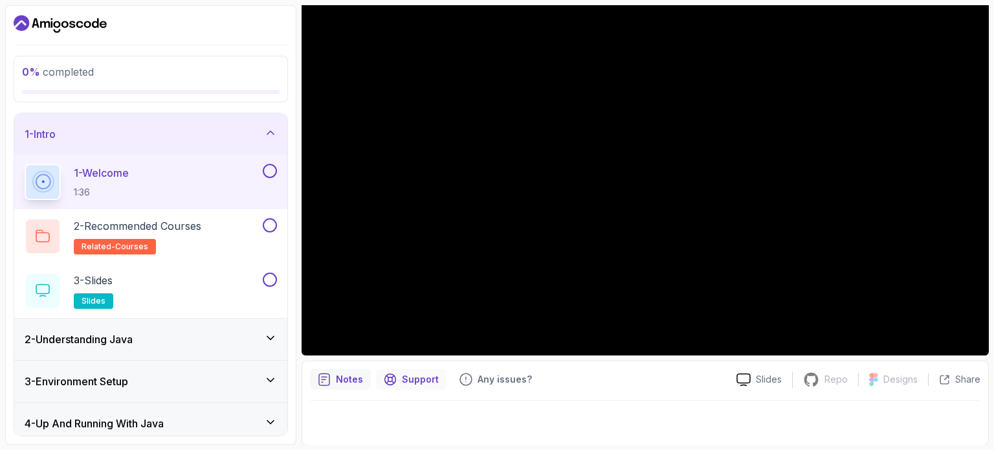
click at [396, 374] on div "Support" at bounding box center [411, 379] width 71 height 21
click at [487, 376] on p "Any issues?" at bounding box center [505, 379] width 54 height 13
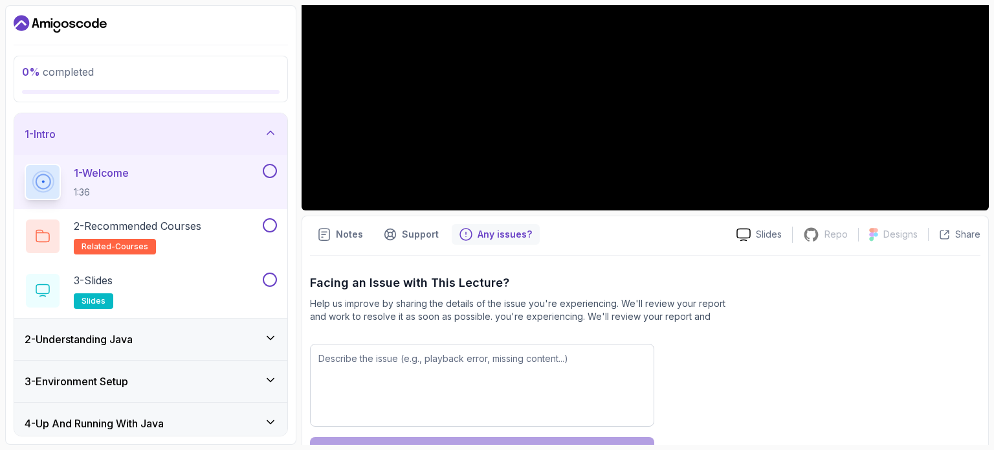
scroll to position [335, 0]
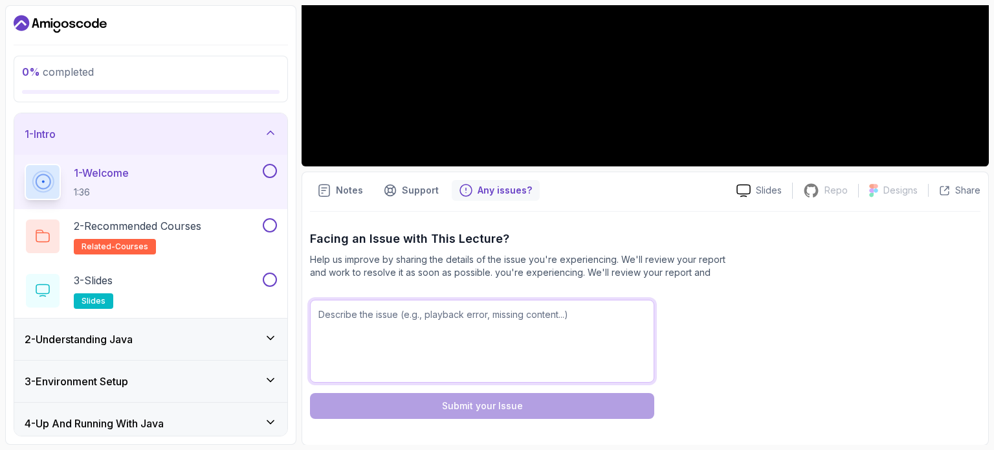
click at [401, 352] on textarea at bounding box center [482, 341] width 344 height 83
click at [464, 323] on textarea at bounding box center [482, 341] width 344 height 83
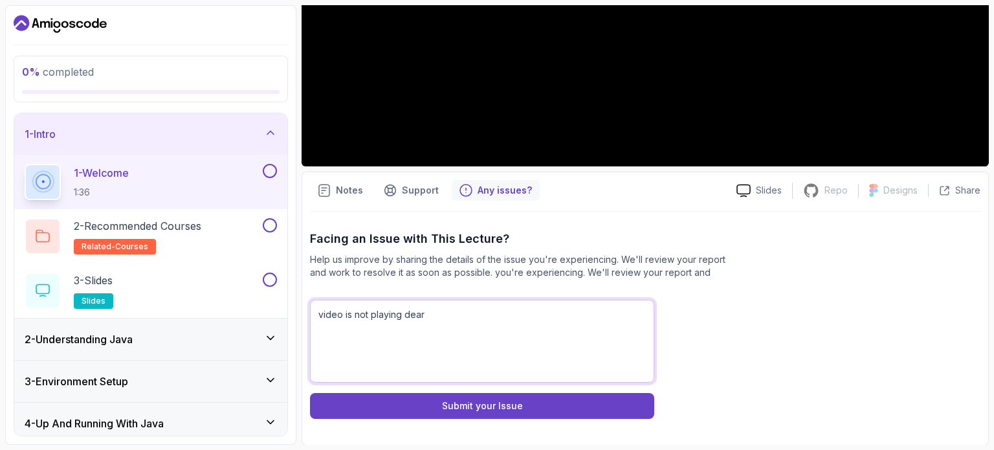
type textarea "video is not playing dear"
click at [451, 423] on div "Facing an Issue with This Lecture? Help us improve by sharing the details of th…" at bounding box center [645, 324] width 671 height 225
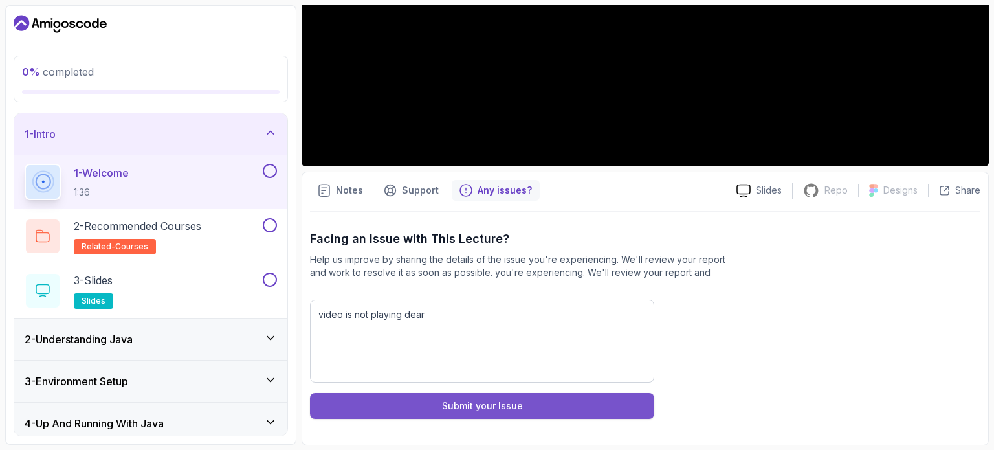
click at [456, 416] on button "Submit your Issue" at bounding box center [482, 406] width 344 height 26
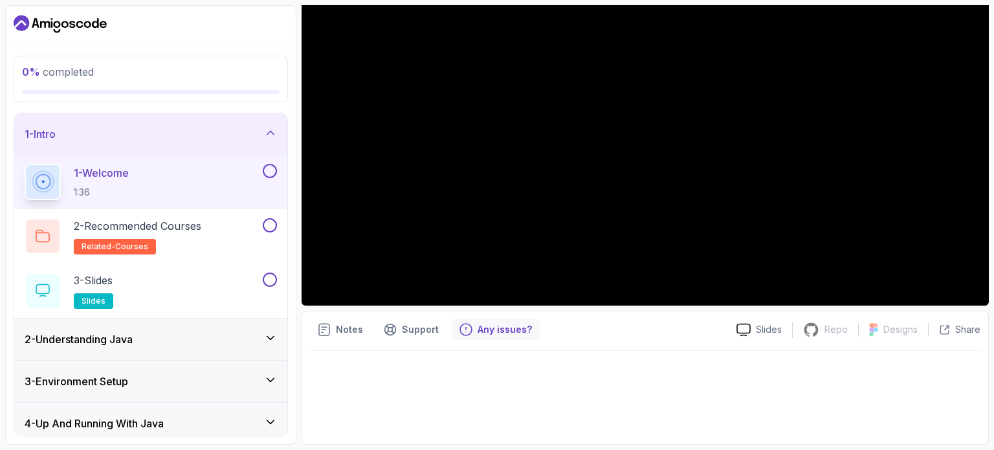
scroll to position [196, 0]
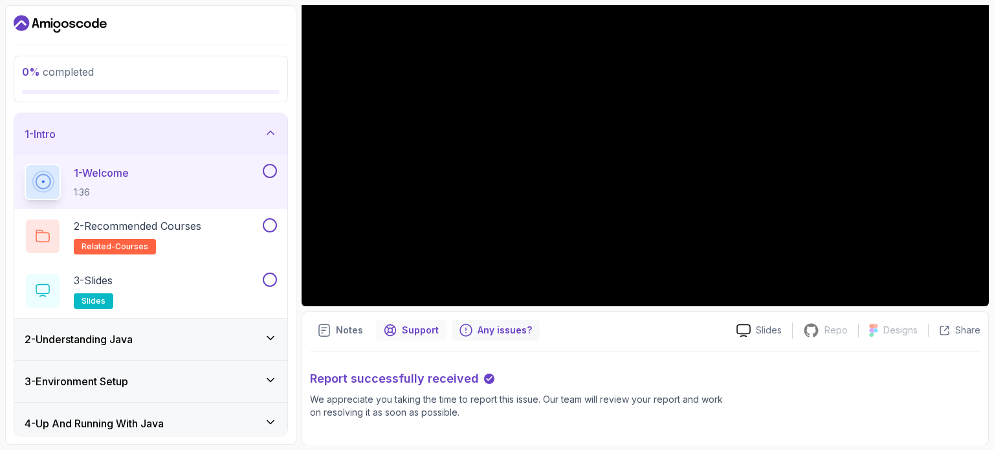
click at [427, 320] on div "Support" at bounding box center [411, 330] width 71 height 21
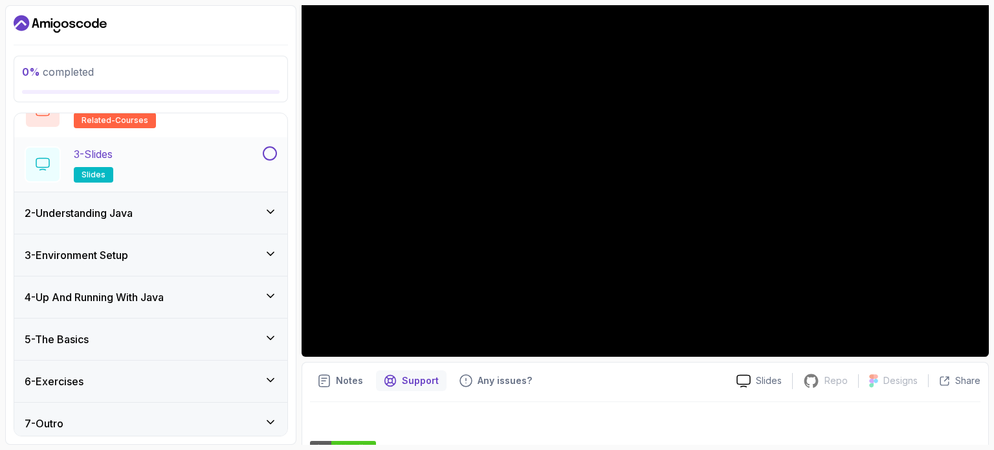
scroll to position [132, 0]
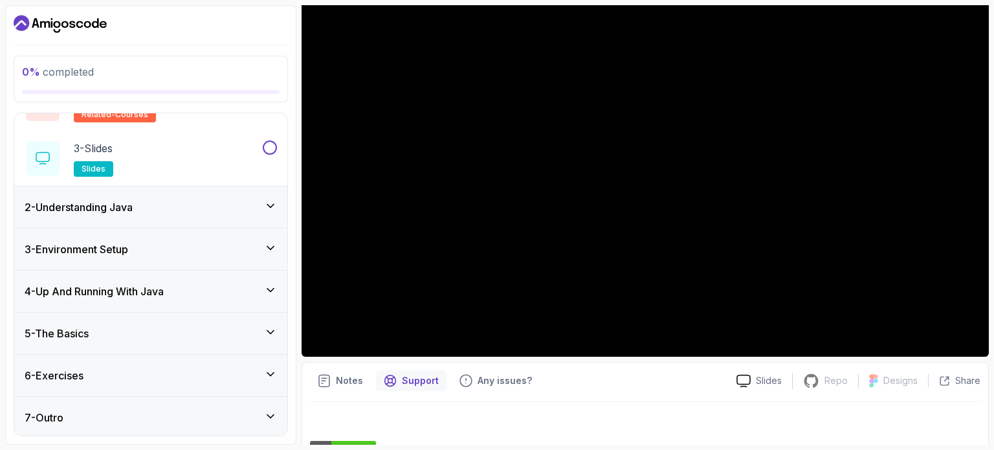
click at [258, 326] on div "5 - The Basics" at bounding box center [151, 334] width 252 height 16
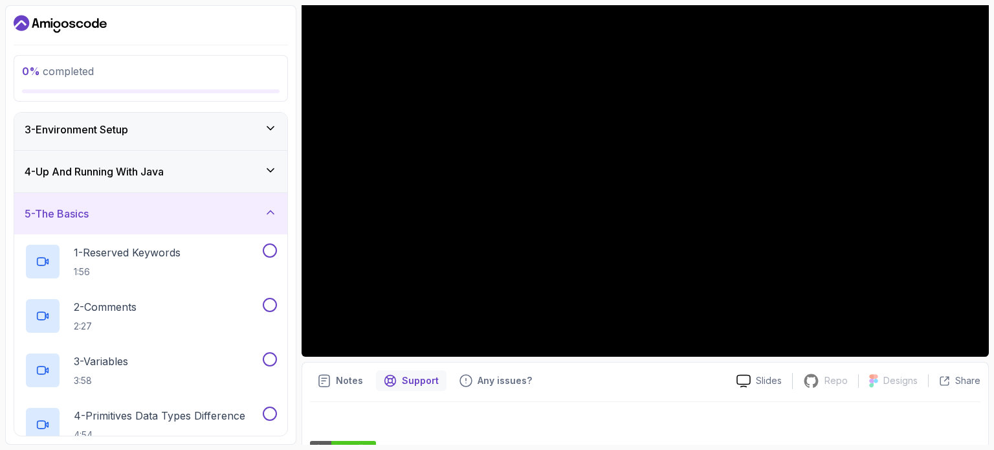
scroll to position [0, 0]
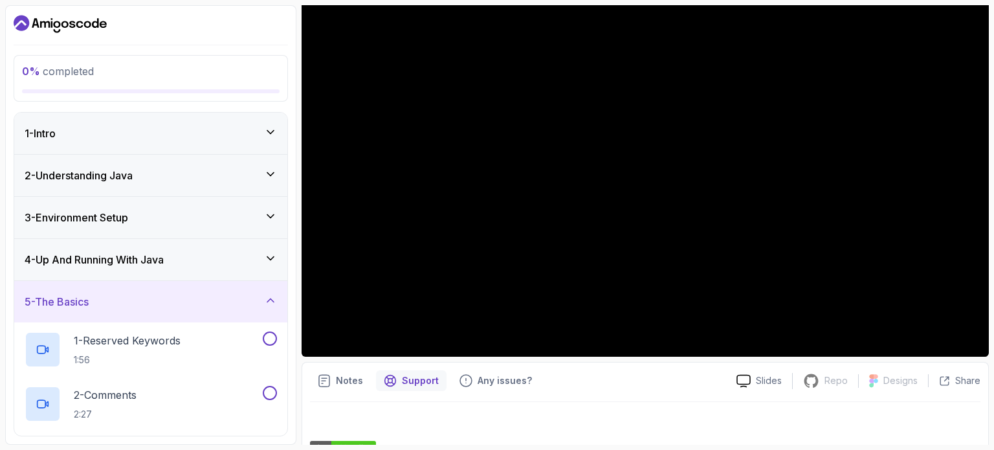
click at [112, 292] on div "5 - The Basics" at bounding box center [150, 301] width 273 height 41
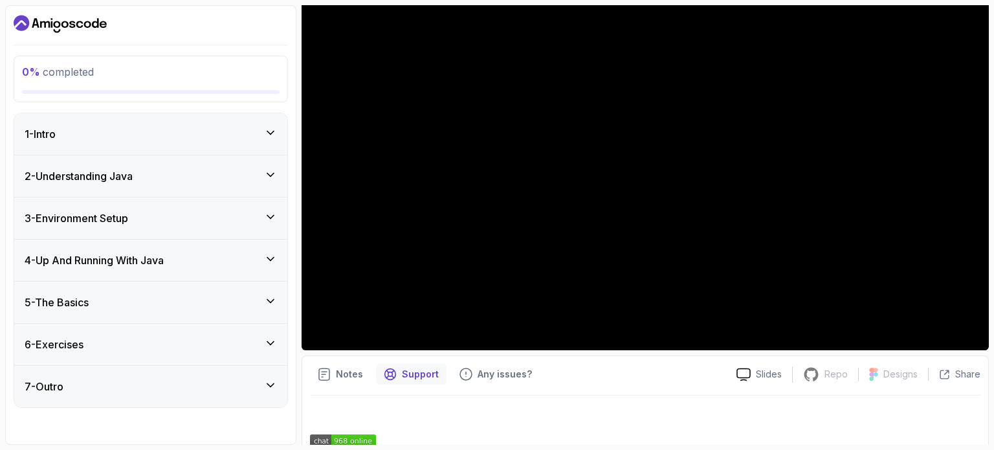
scroll to position [153, 0]
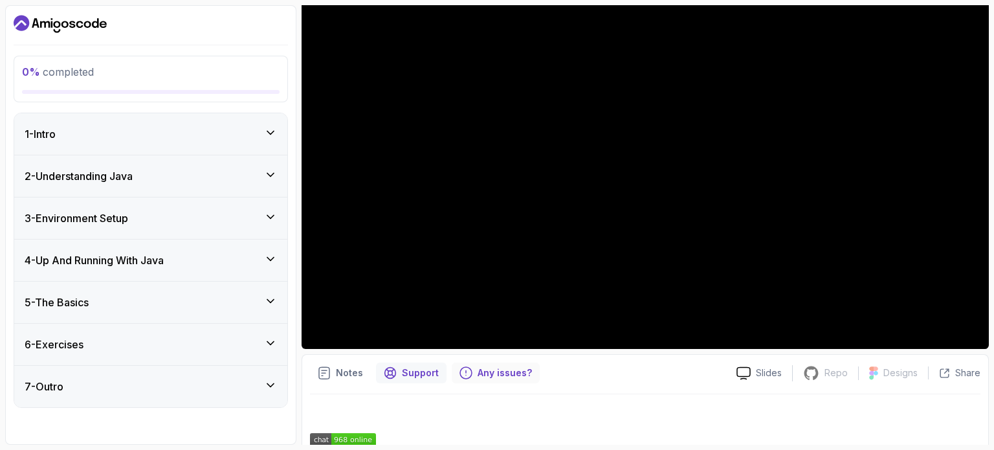
click at [467, 366] on icon "Feedback button" at bounding box center [466, 372] width 13 height 13
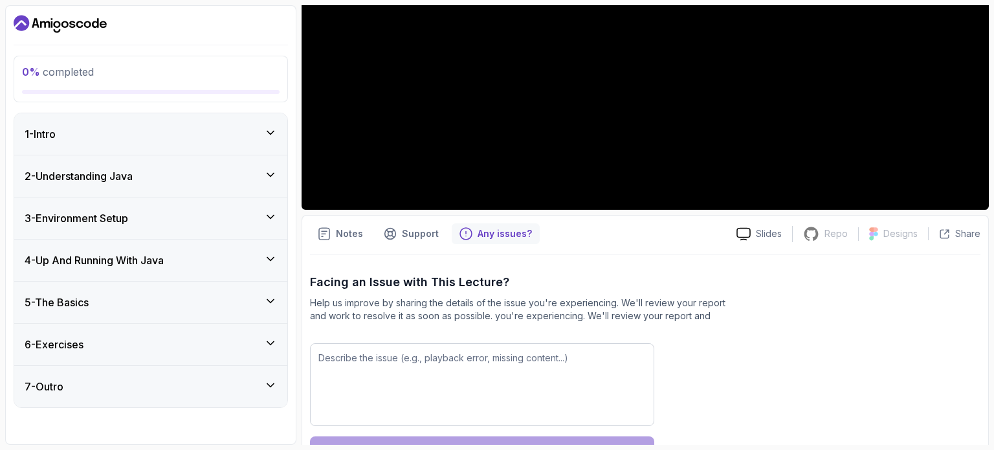
scroll to position [335, 0]
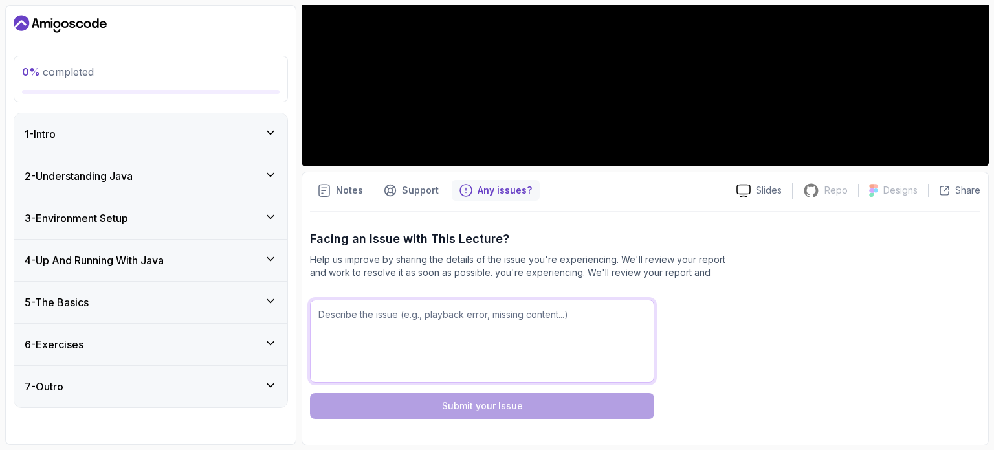
click at [471, 361] on textarea at bounding box center [482, 341] width 344 height 83
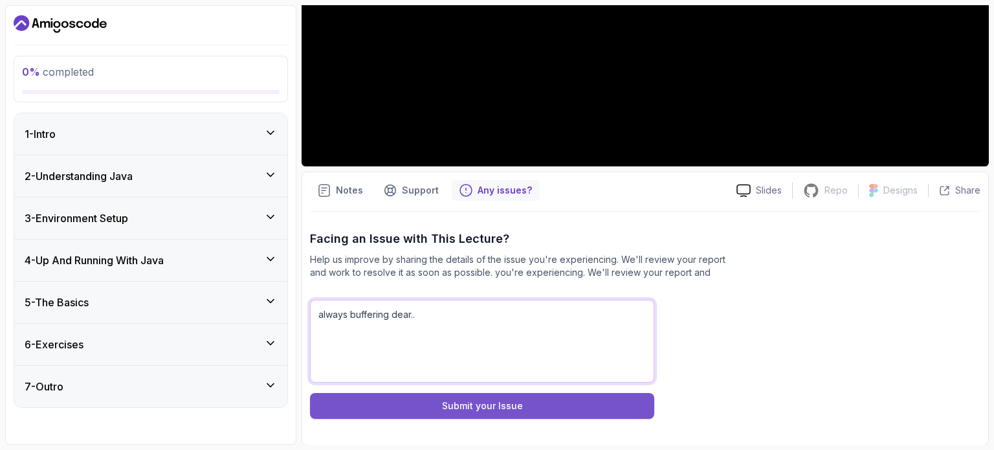
type textarea "always buffering dear.."
click at [453, 396] on button "Submit your Issue" at bounding box center [482, 406] width 344 height 26
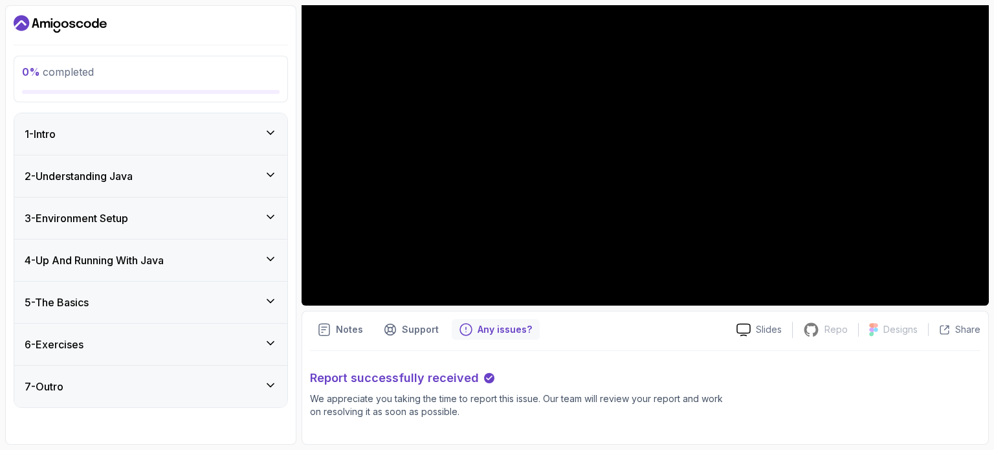
scroll to position [196, 0]
